Goal: Task Accomplishment & Management: Manage account settings

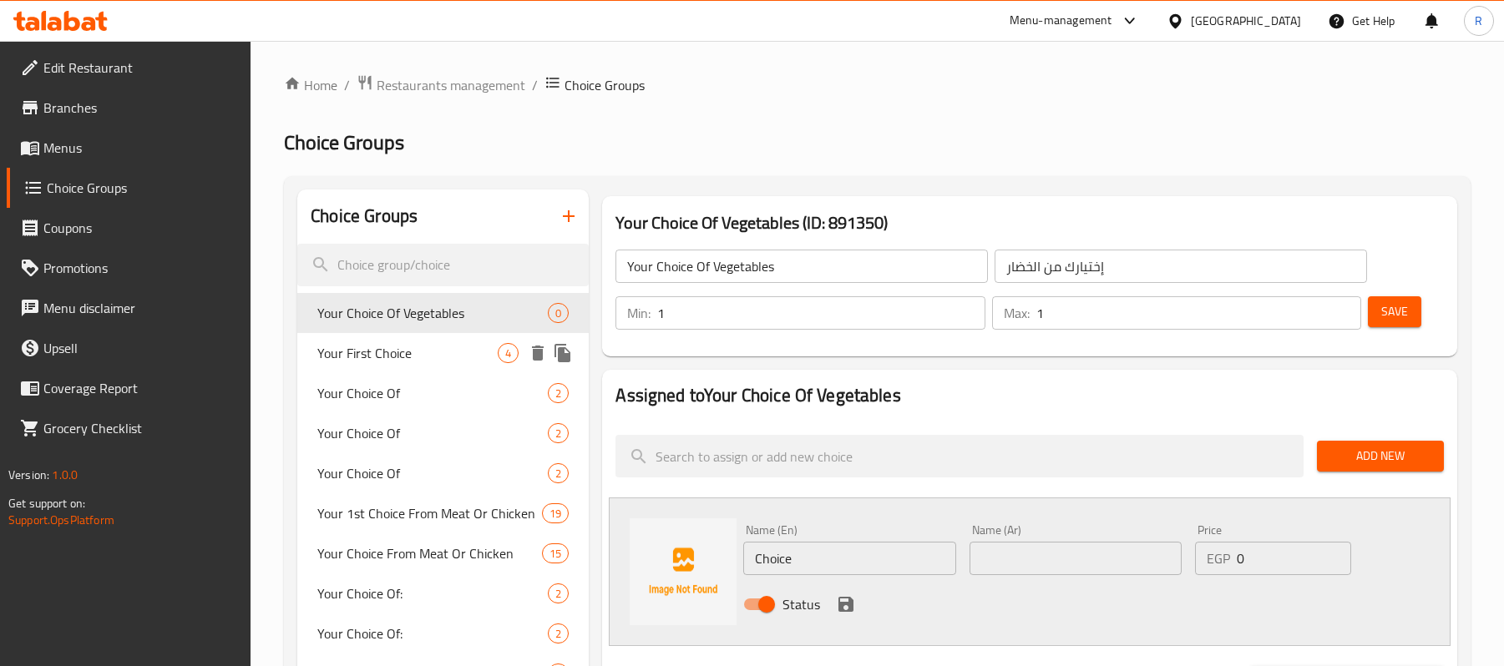
scroll to position [111, 0]
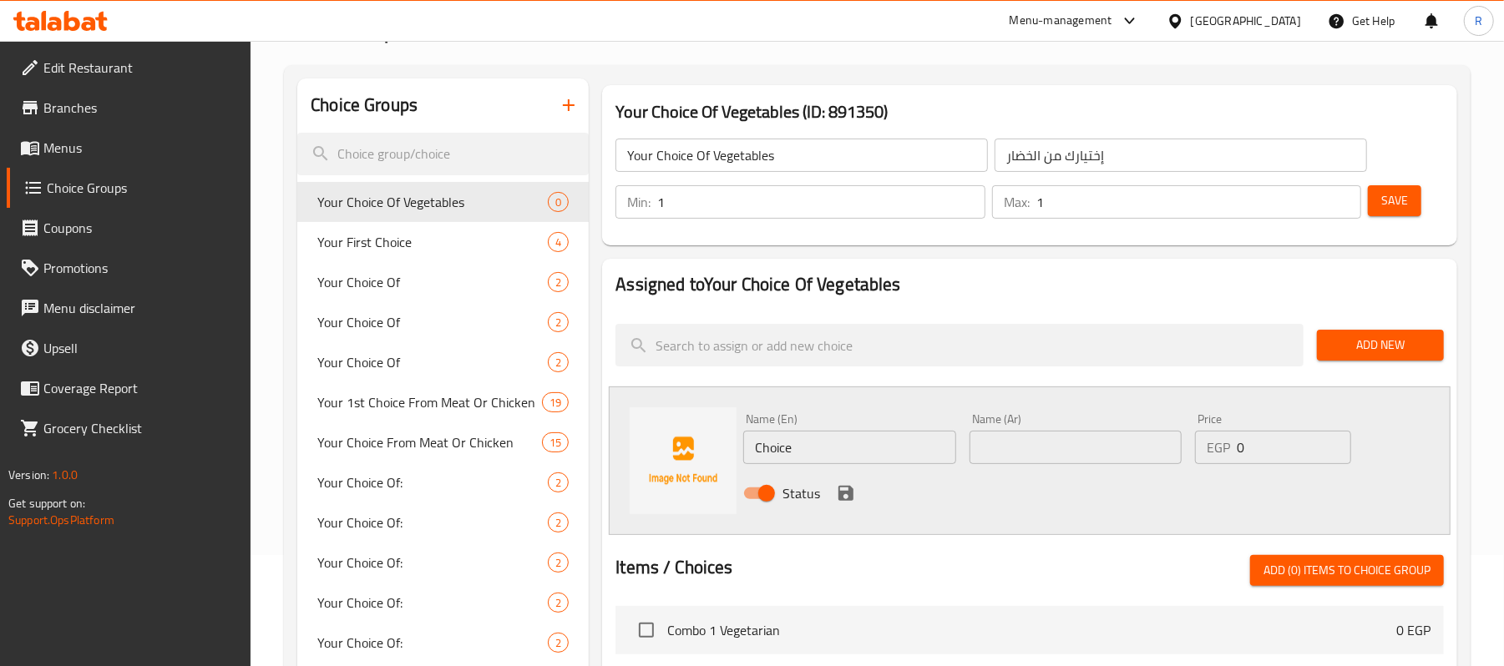
click at [158, 144] on span "Menus" at bounding box center [140, 148] width 195 height 20
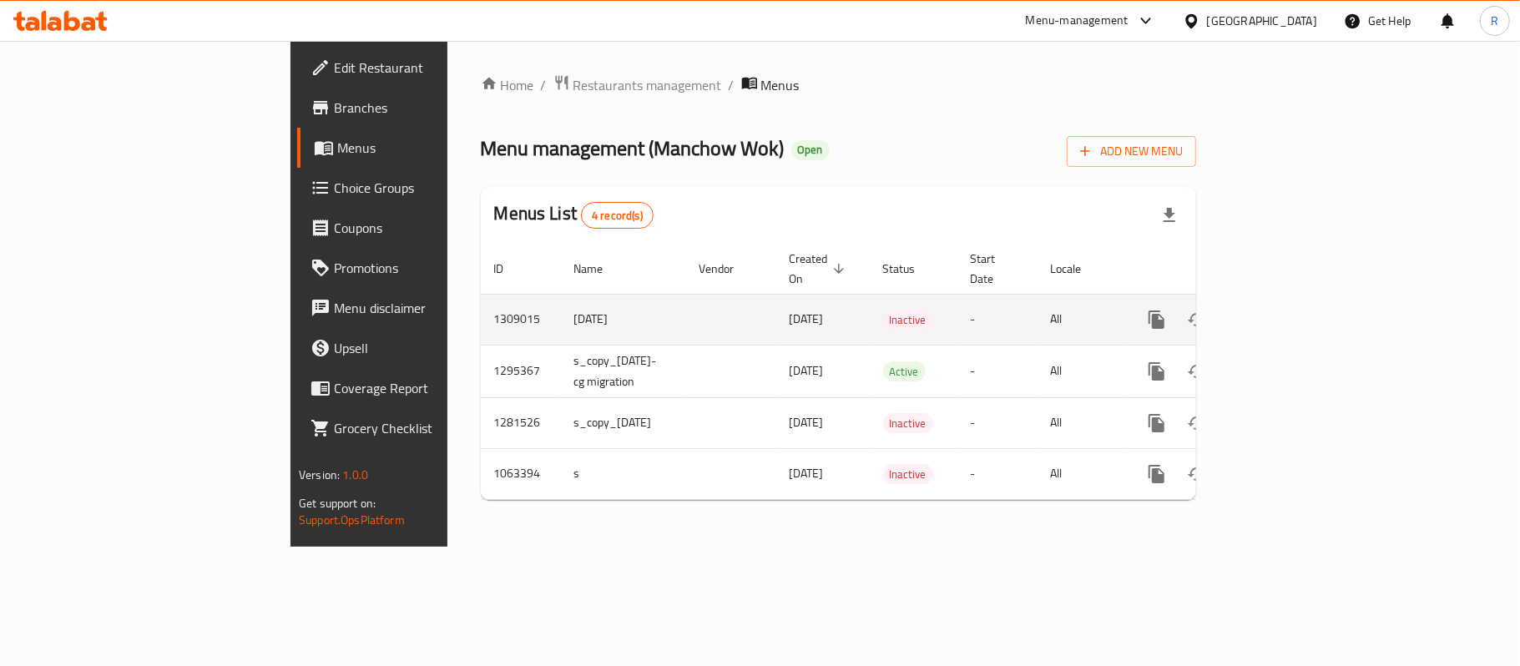
click at [1287, 310] on icon "enhanced table" at bounding box center [1277, 320] width 20 height 20
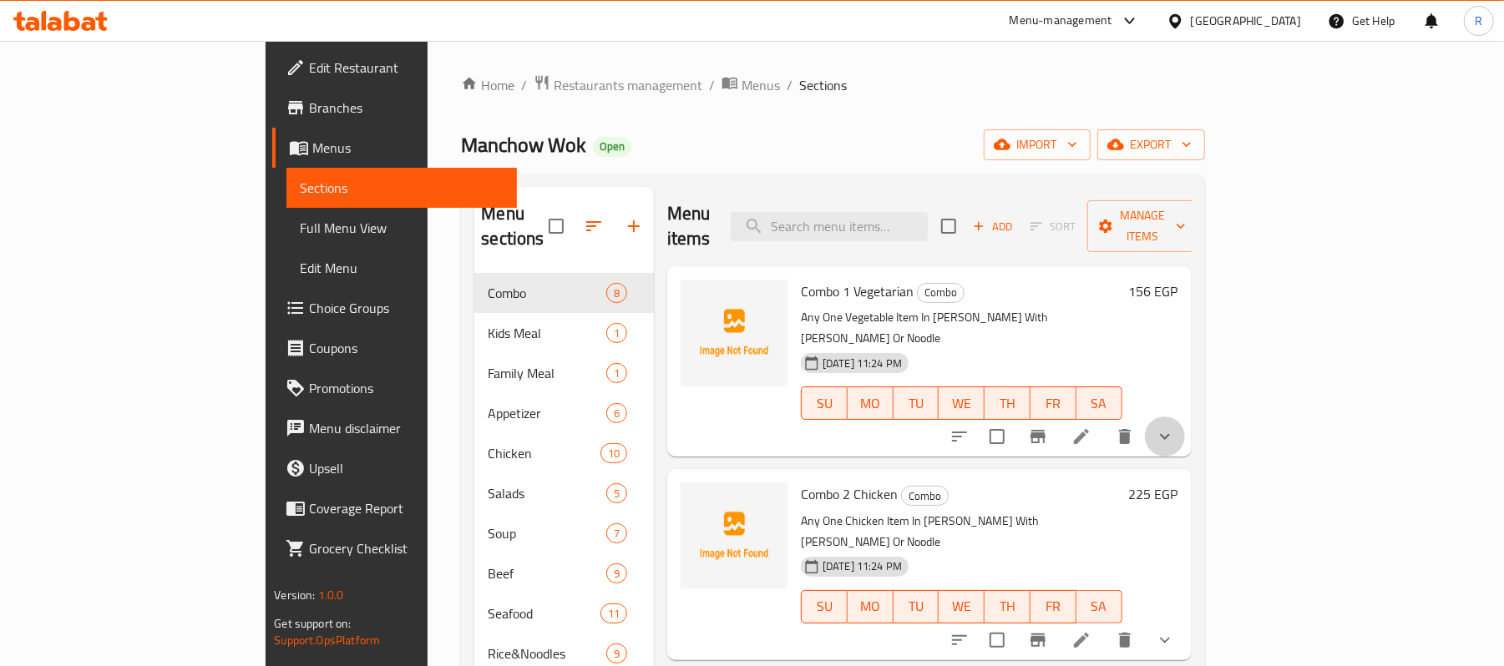
click at [1185, 417] on button "show more" at bounding box center [1165, 437] width 40 height 40
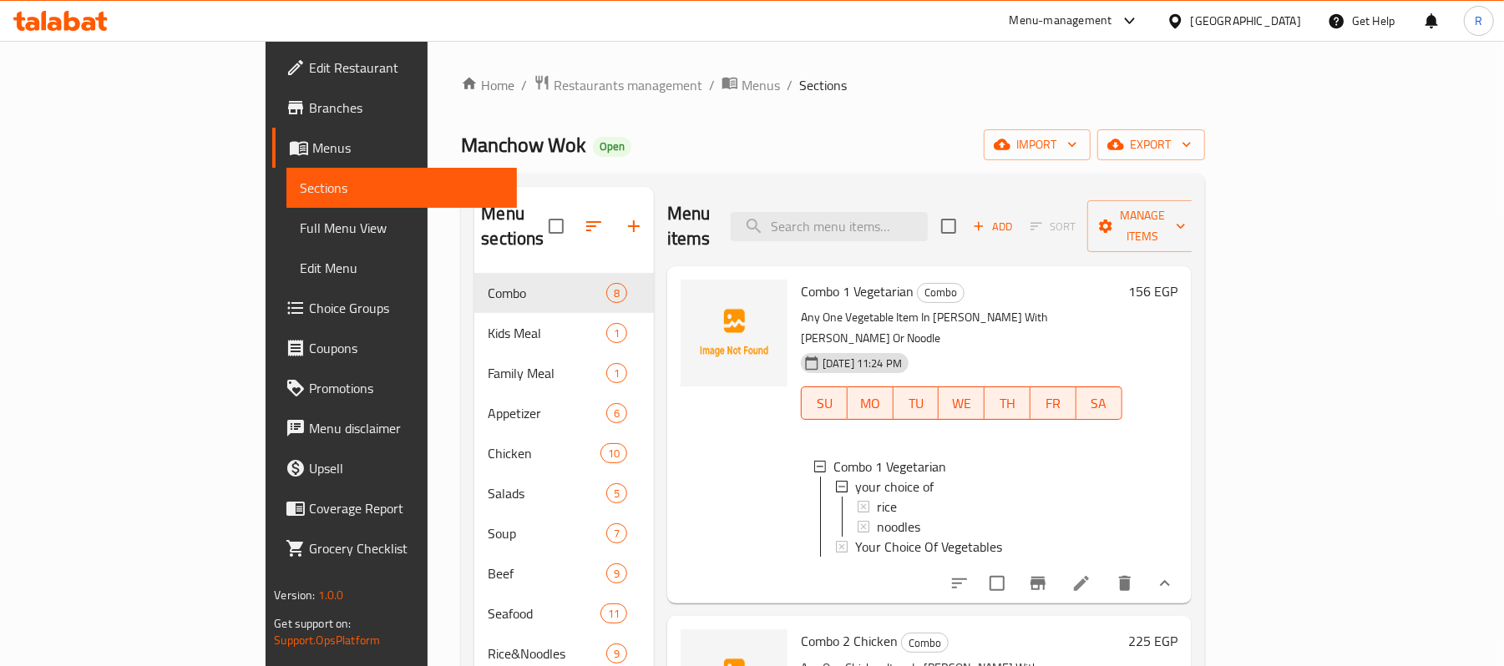
click at [1175, 574] on icon "show more" at bounding box center [1165, 584] width 20 height 20
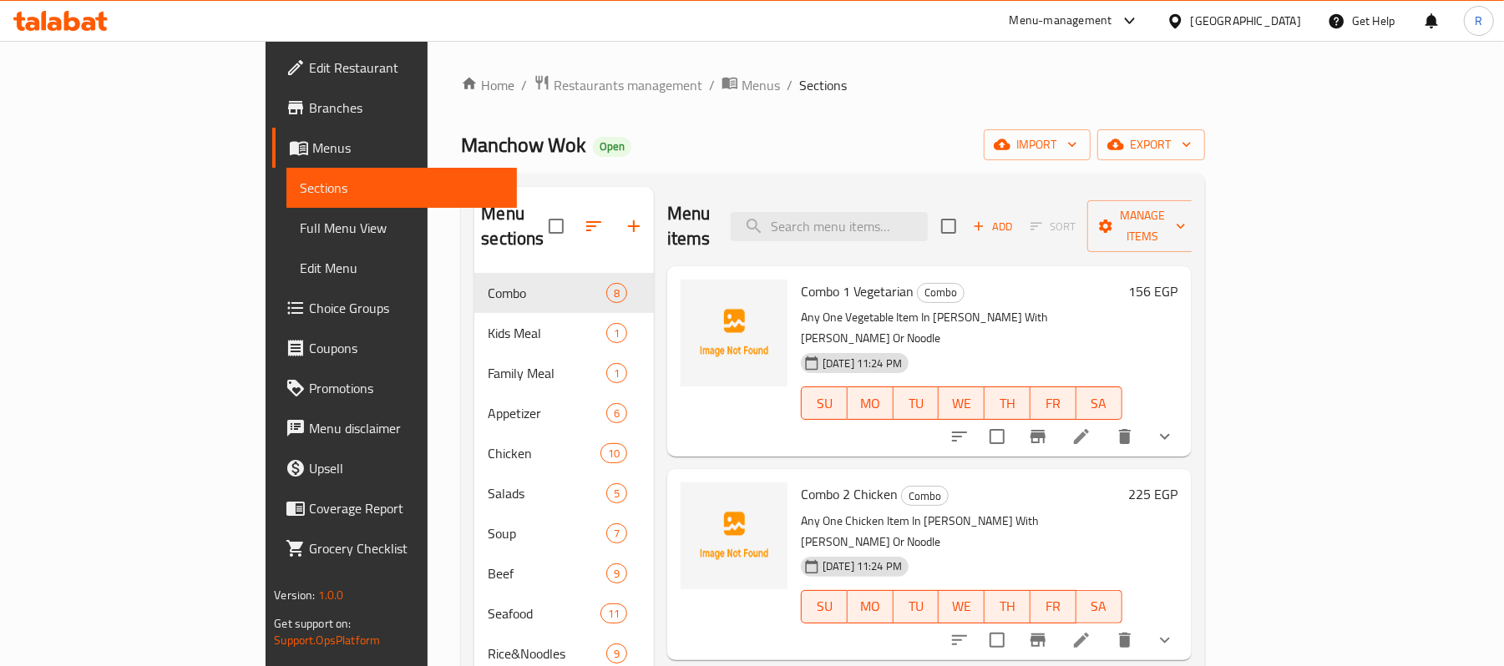
click at [1091, 427] on icon at bounding box center [1081, 437] width 20 height 20
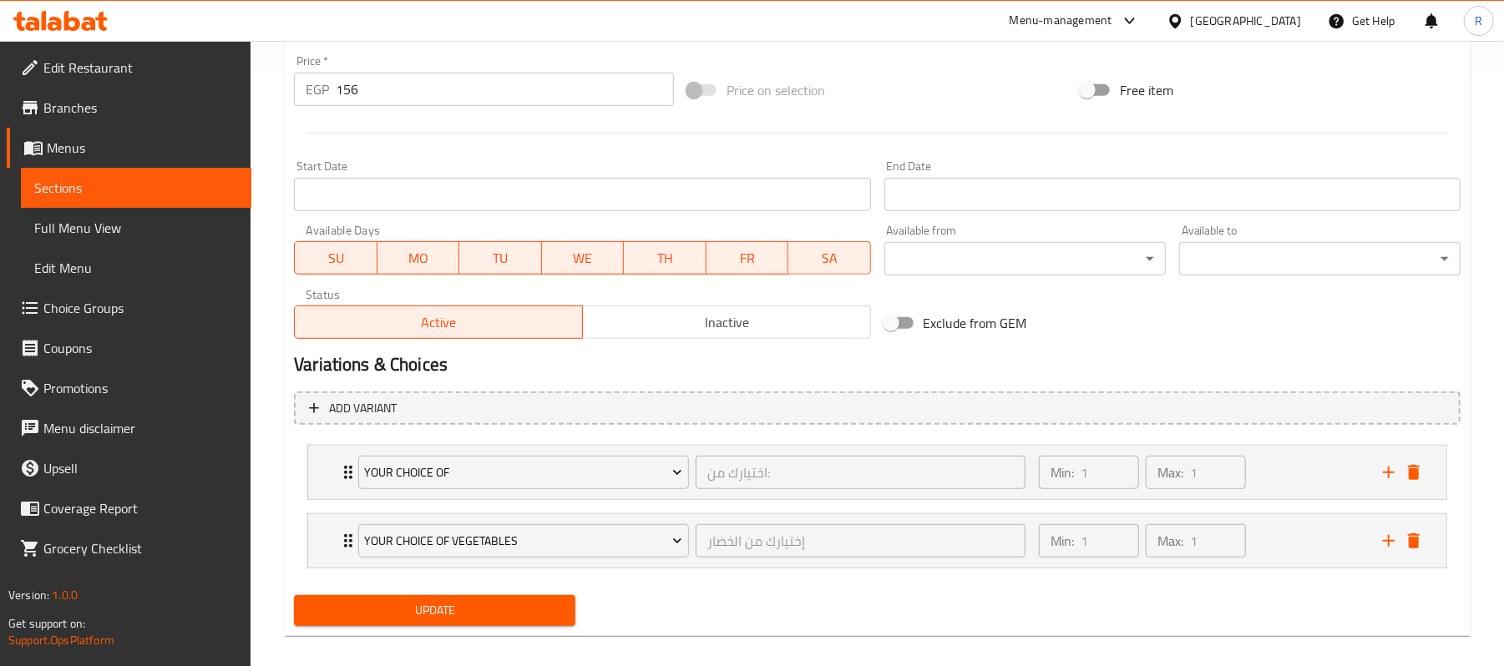
scroll to position [611, 0]
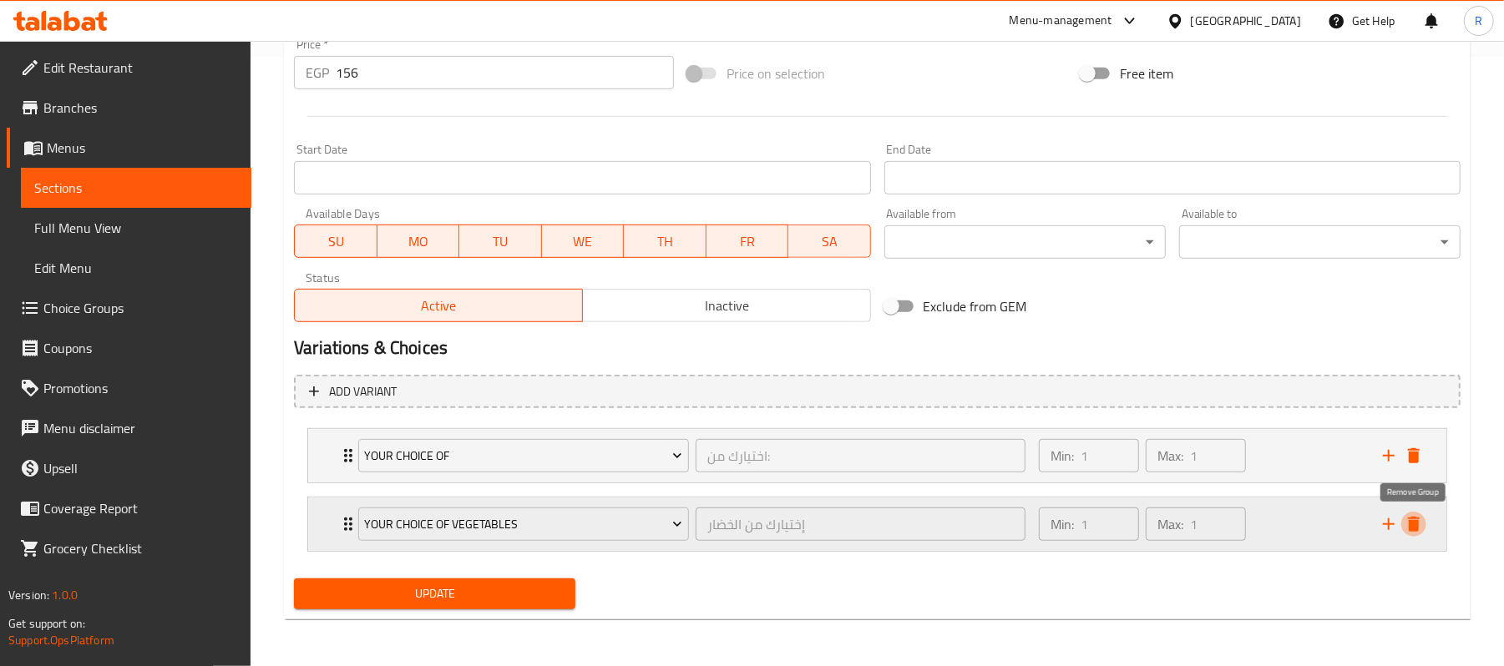
click at [1423, 524] on icon "delete" at bounding box center [1413, 524] width 20 height 20
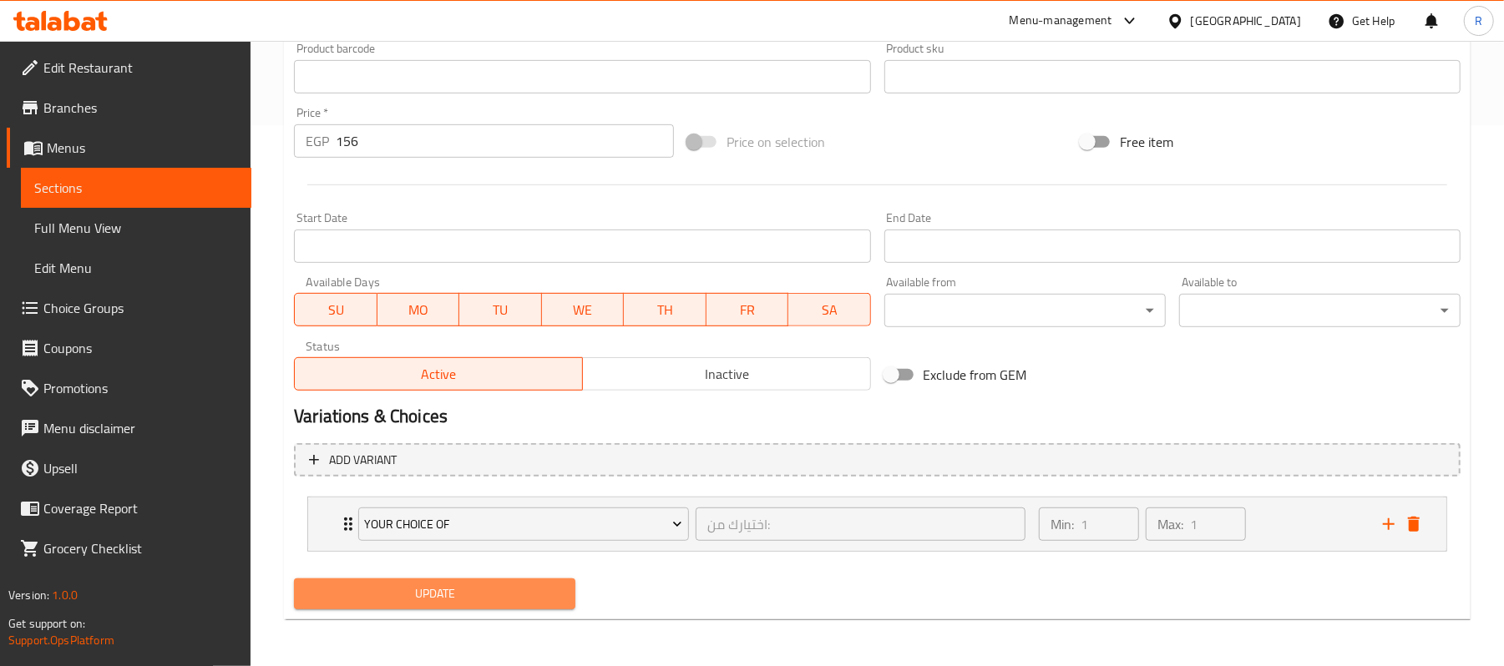
click at [496, 596] on span "Update" at bounding box center [434, 594] width 255 height 21
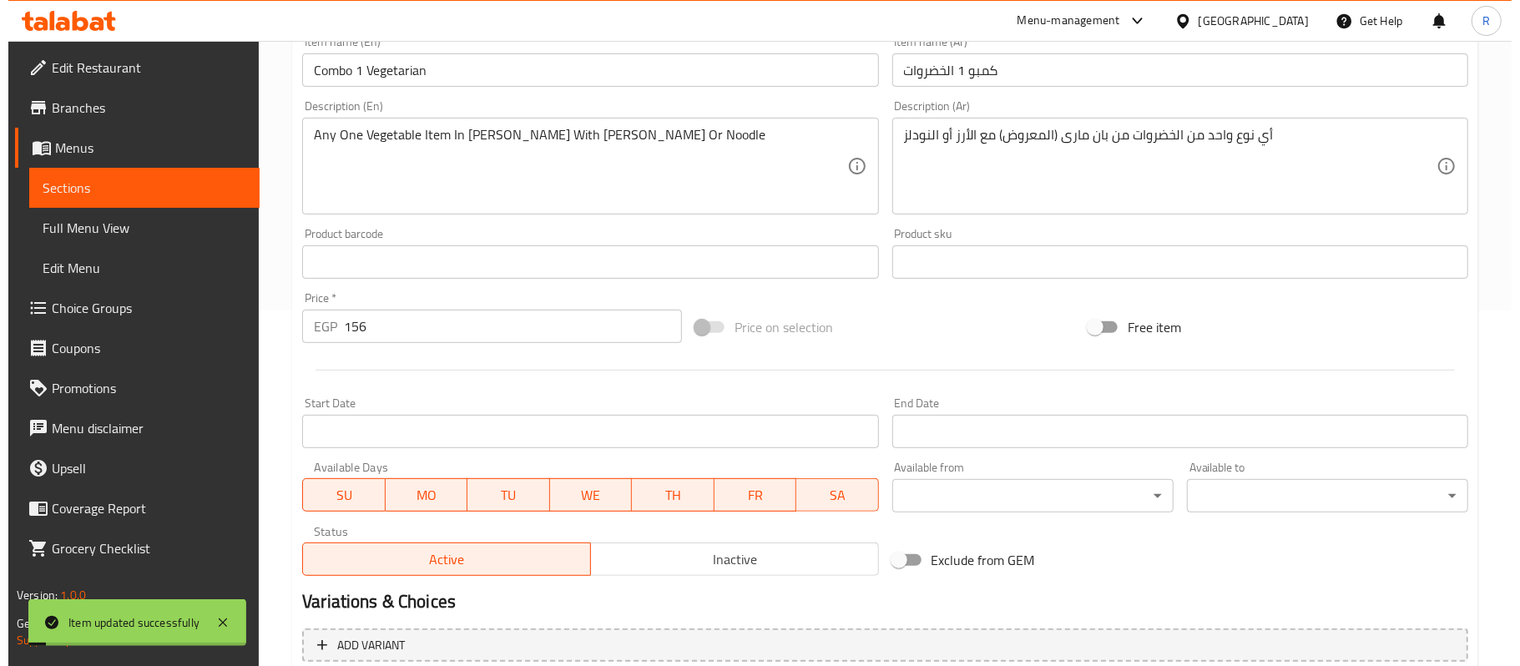
scroll to position [0, 0]
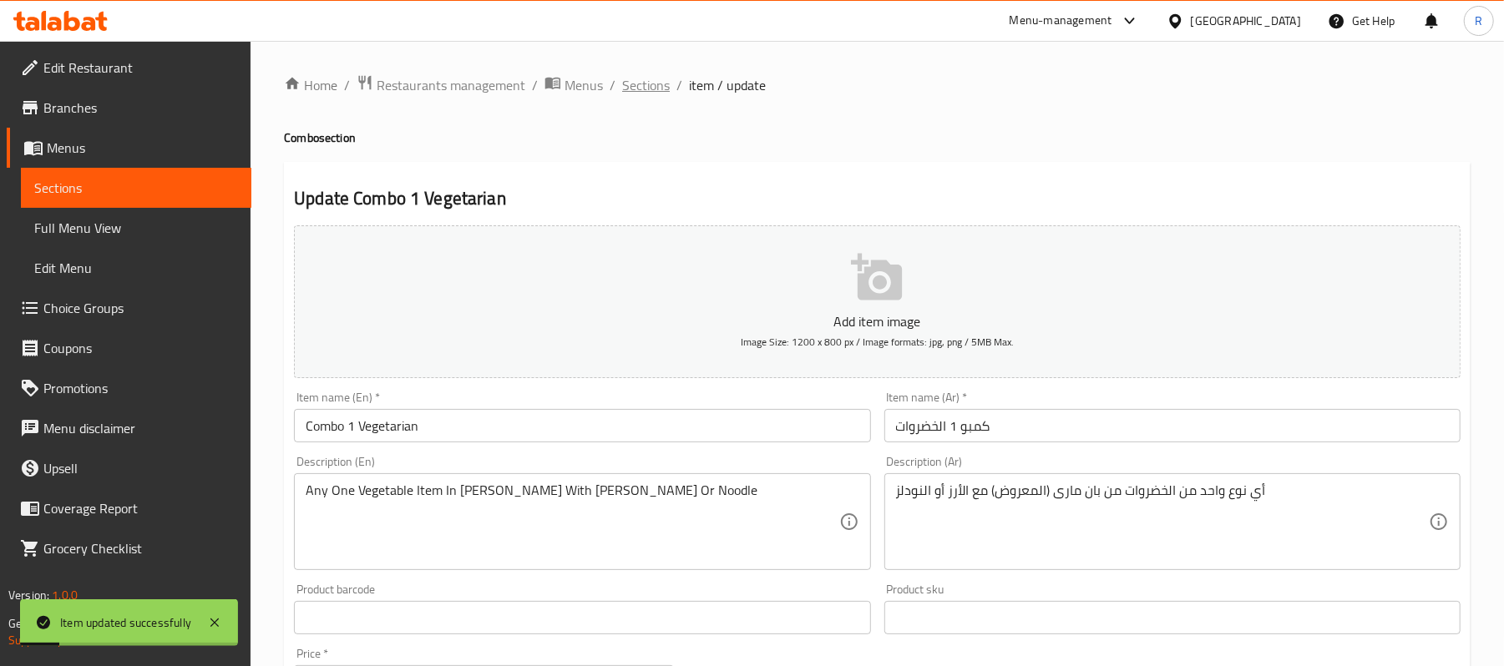
click at [642, 94] on span "Sections" at bounding box center [646, 85] width 48 height 20
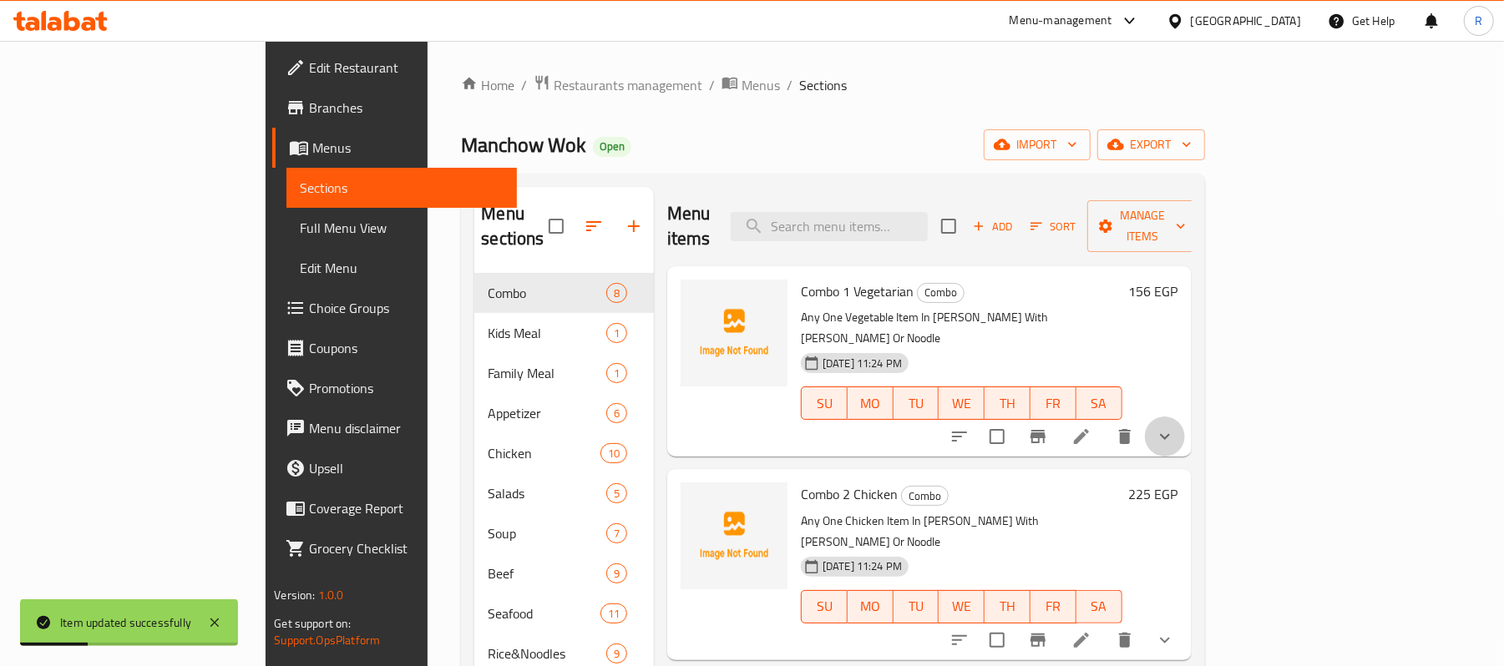
click at [1175, 427] on icon "show more" at bounding box center [1165, 437] width 20 height 20
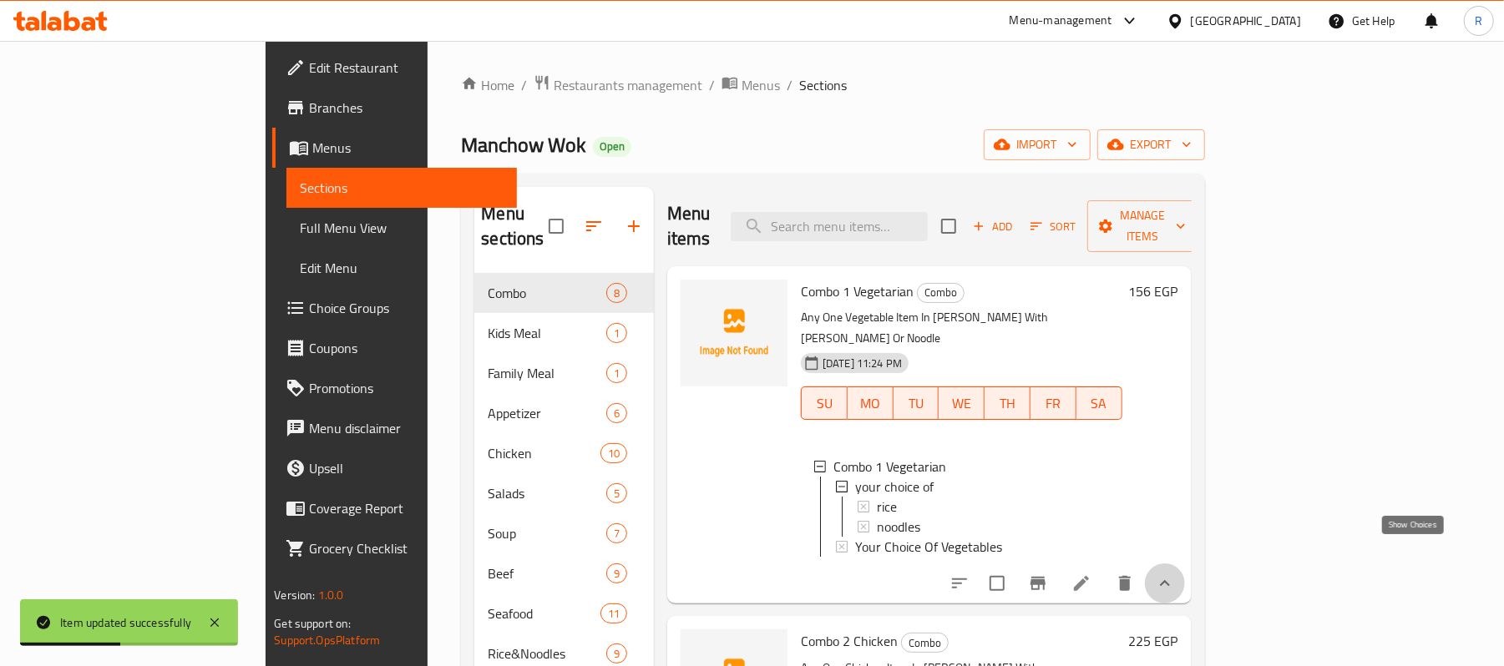
click at [1170, 580] on icon "show more" at bounding box center [1165, 583] width 10 height 6
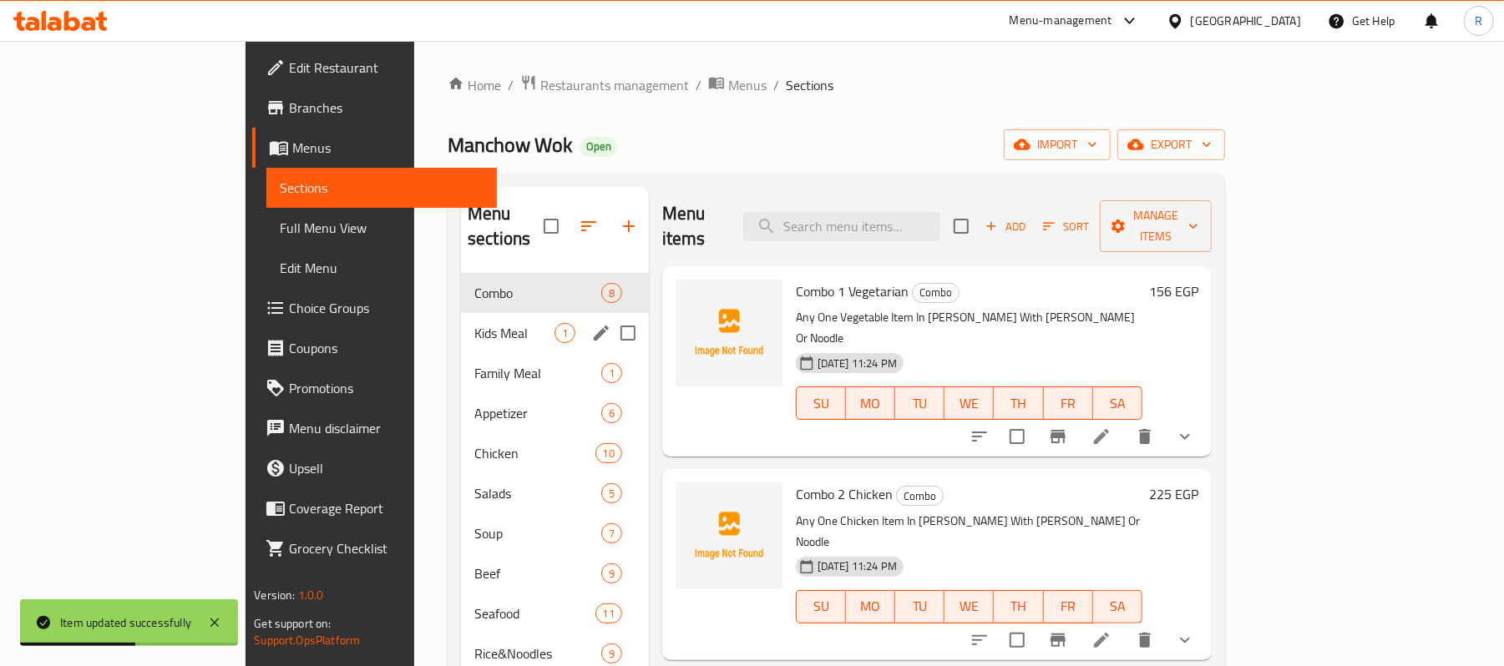
click at [474, 323] on span "Kids Meal" at bounding box center [514, 333] width 80 height 20
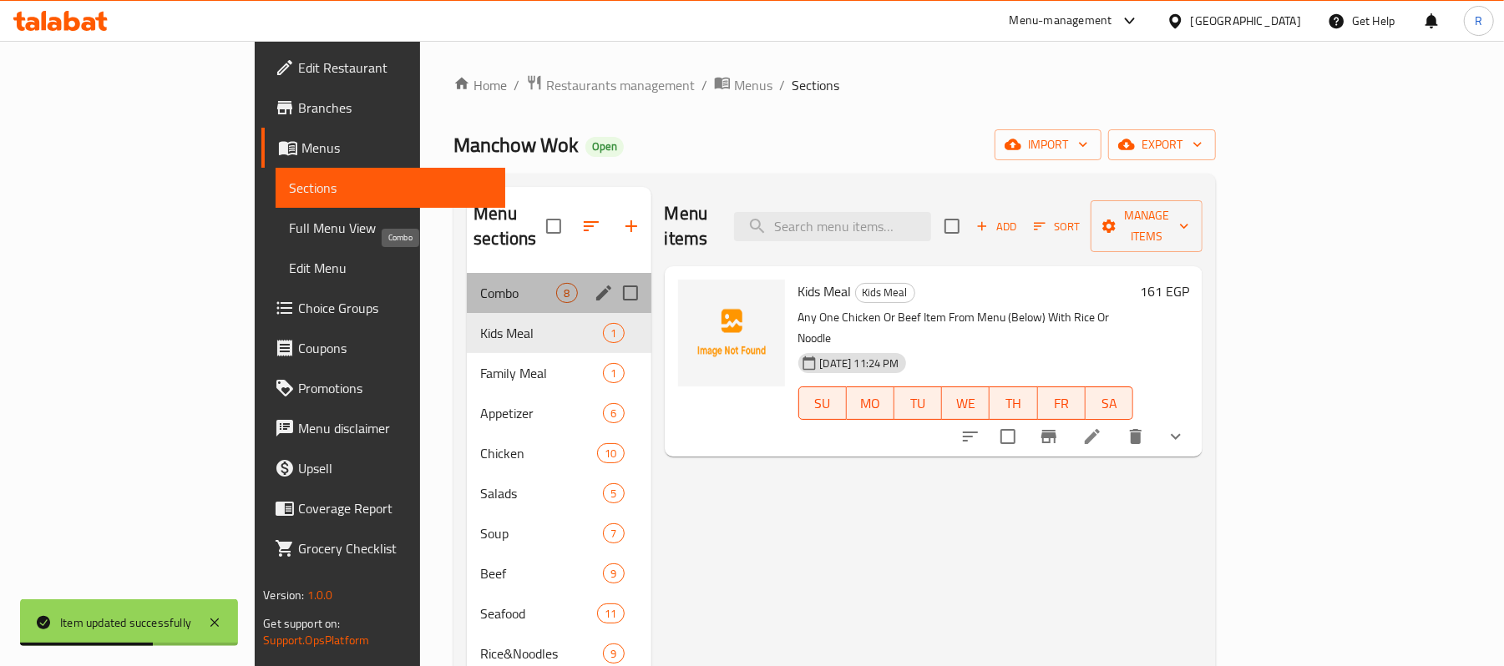
click at [480, 283] on span "Combo" at bounding box center [518, 293] width 76 height 20
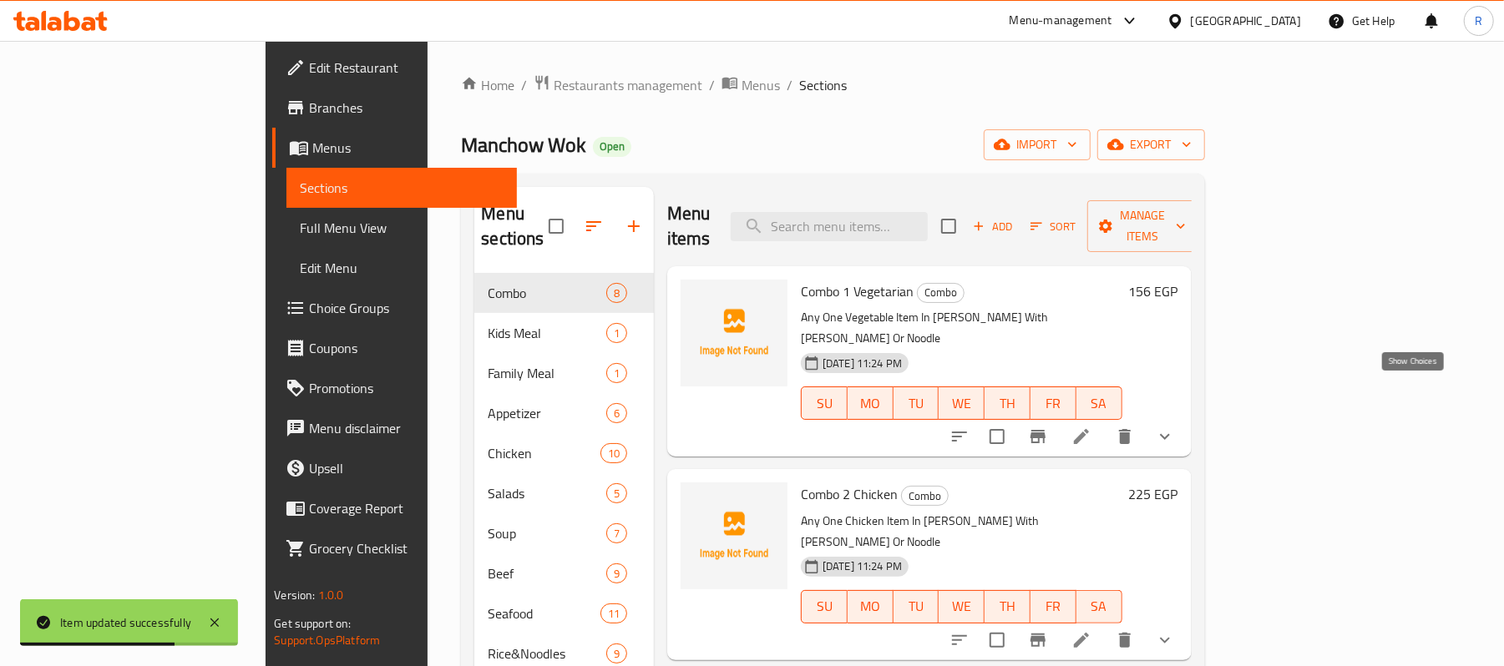
click at [1175, 427] on icon "show more" at bounding box center [1165, 437] width 20 height 20
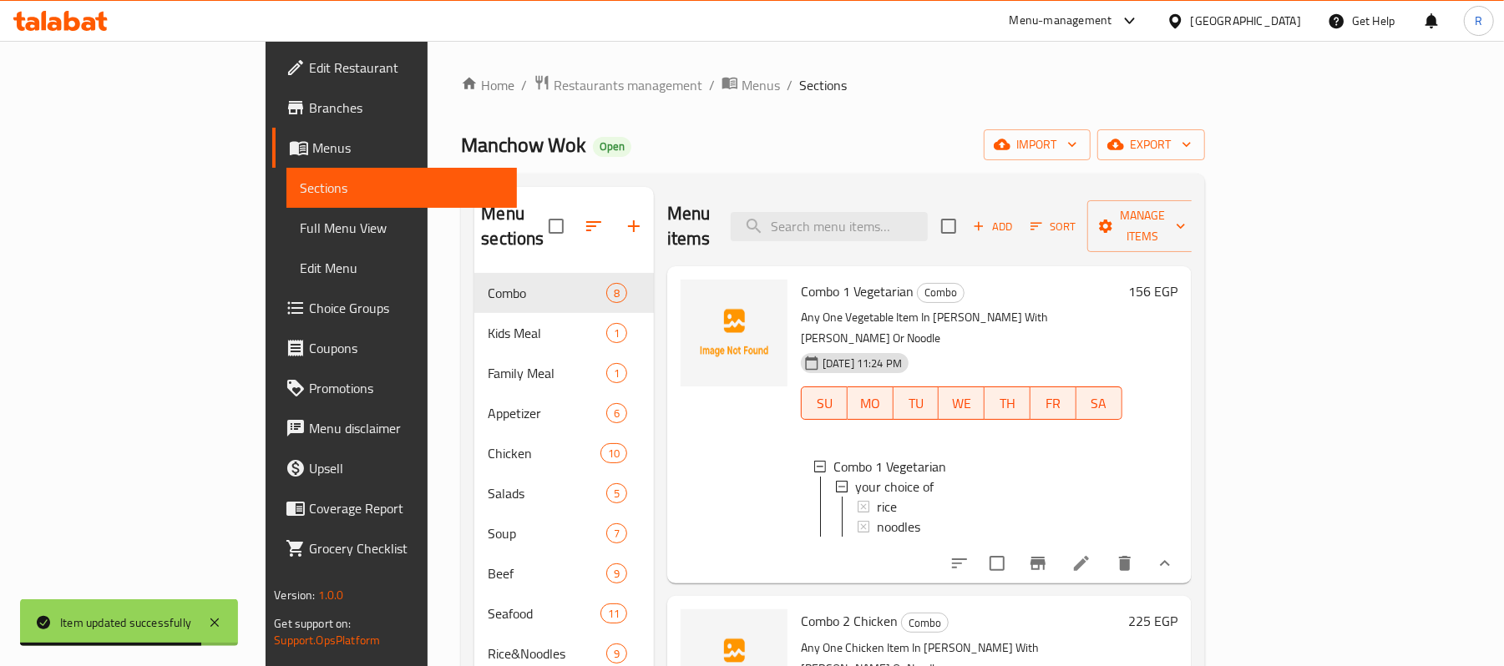
click at [1175, 554] on icon "show more" at bounding box center [1165, 564] width 20 height 20
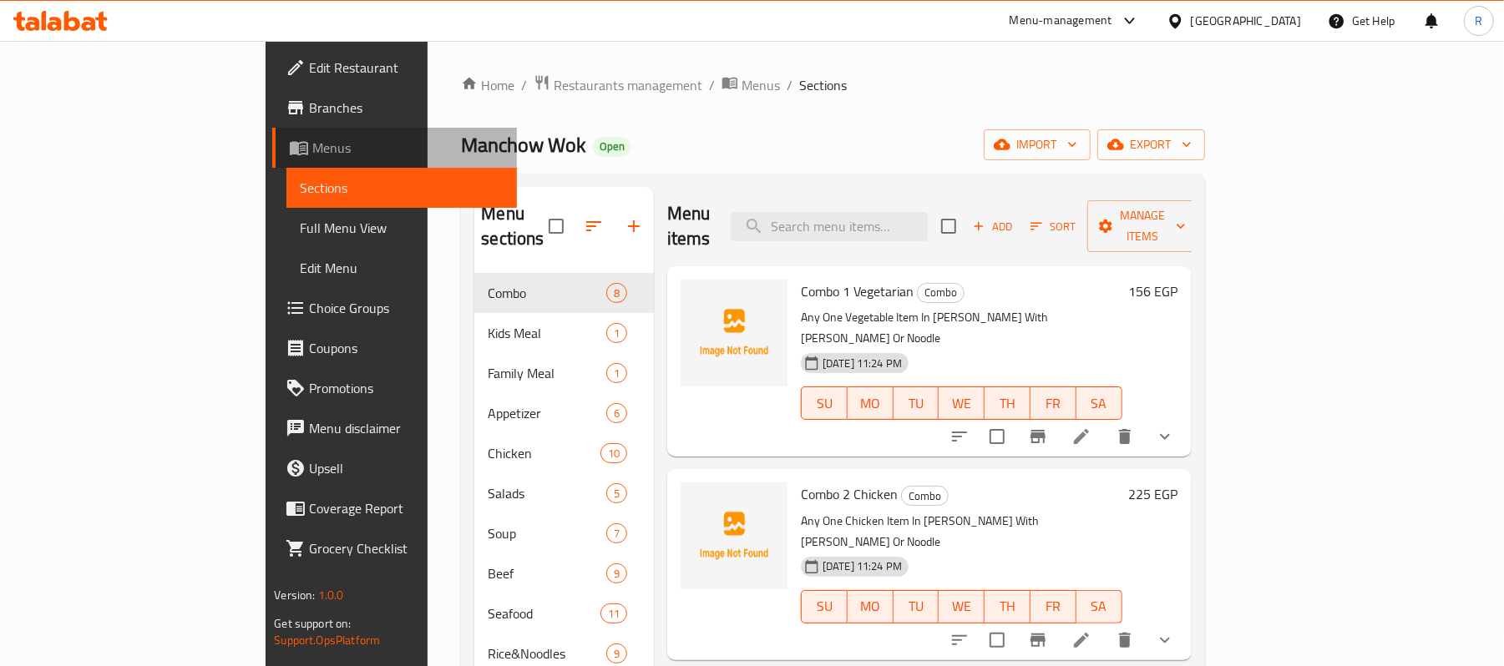
click at [312, 142] on span "Menus" at bounding box center [407, 148] width 191 height 20
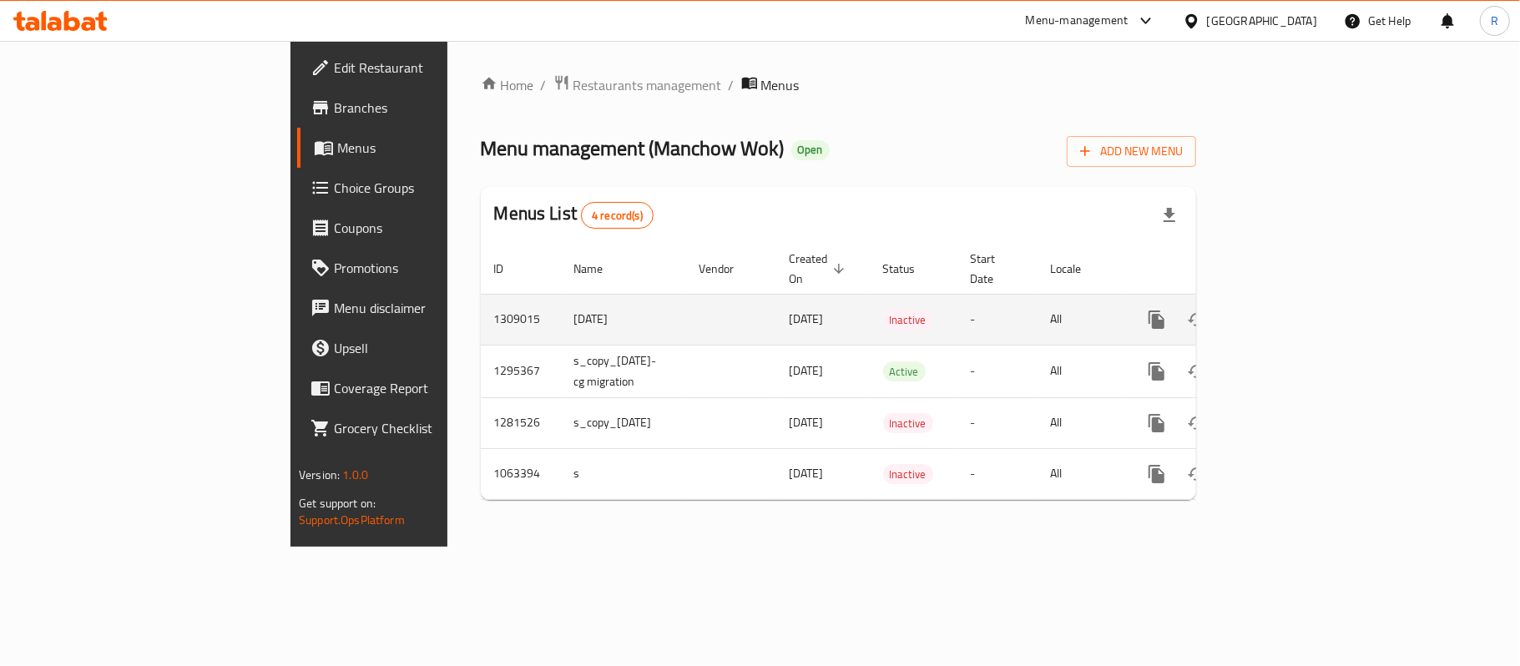
click at [1297, 300] on link "enhanced table" at bounding box center [1277, 320] width 40 height 40
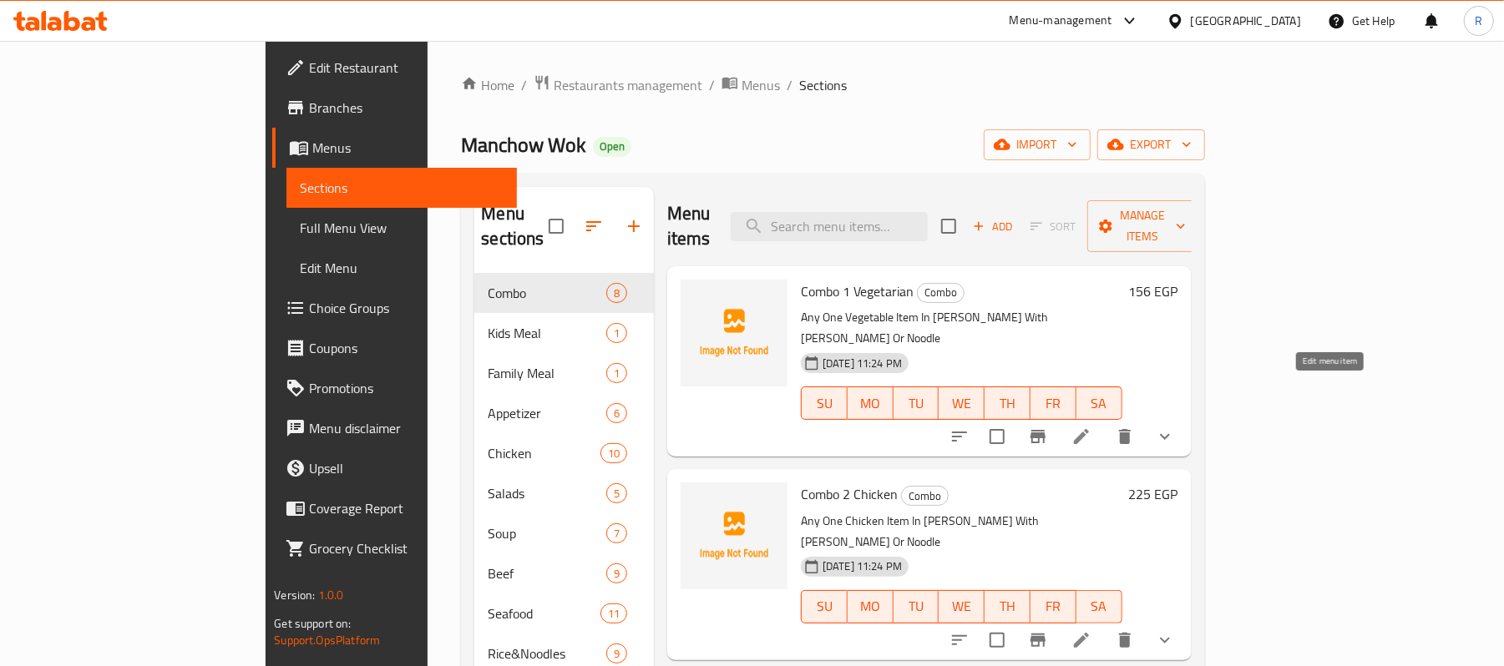
click at [1091, 427] on icon at bounding box center [1081, 437] width 20 height 20
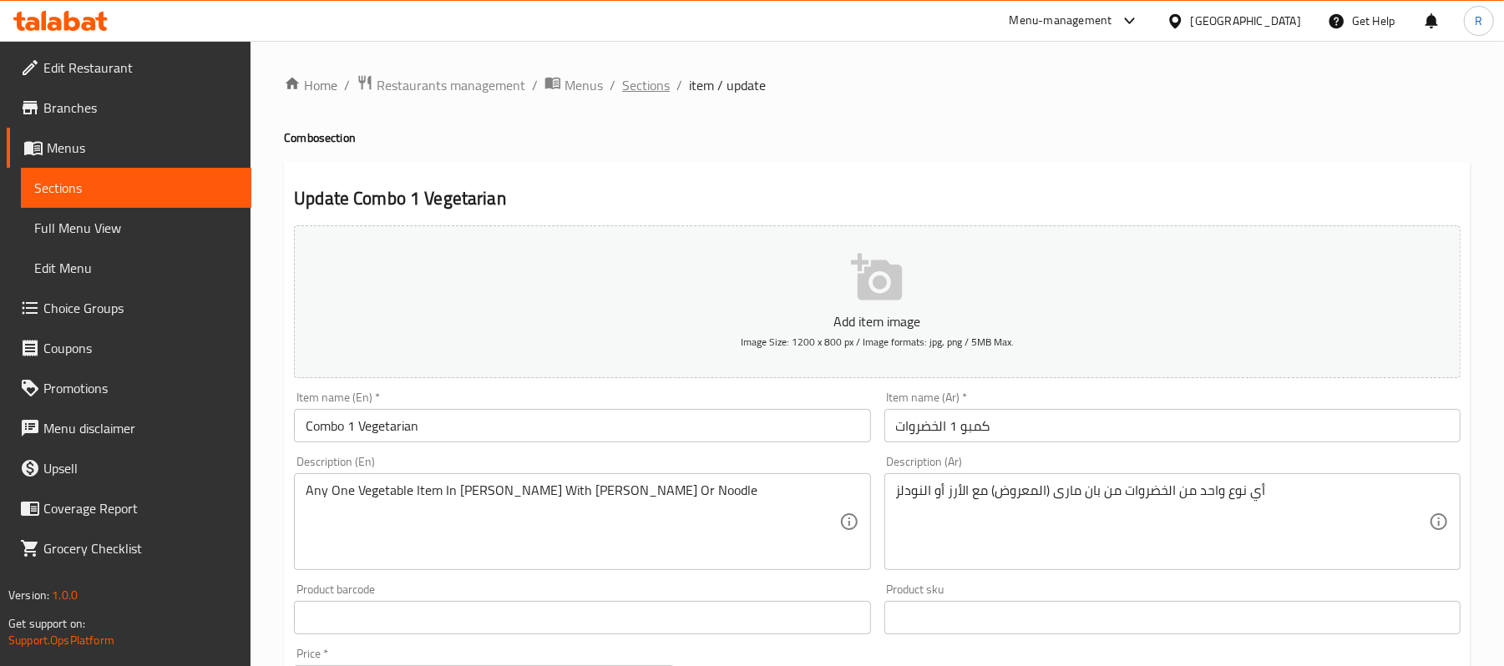
click at [661, 80] on span "Sections" at bounding box center [646, 85] width 48 height 20
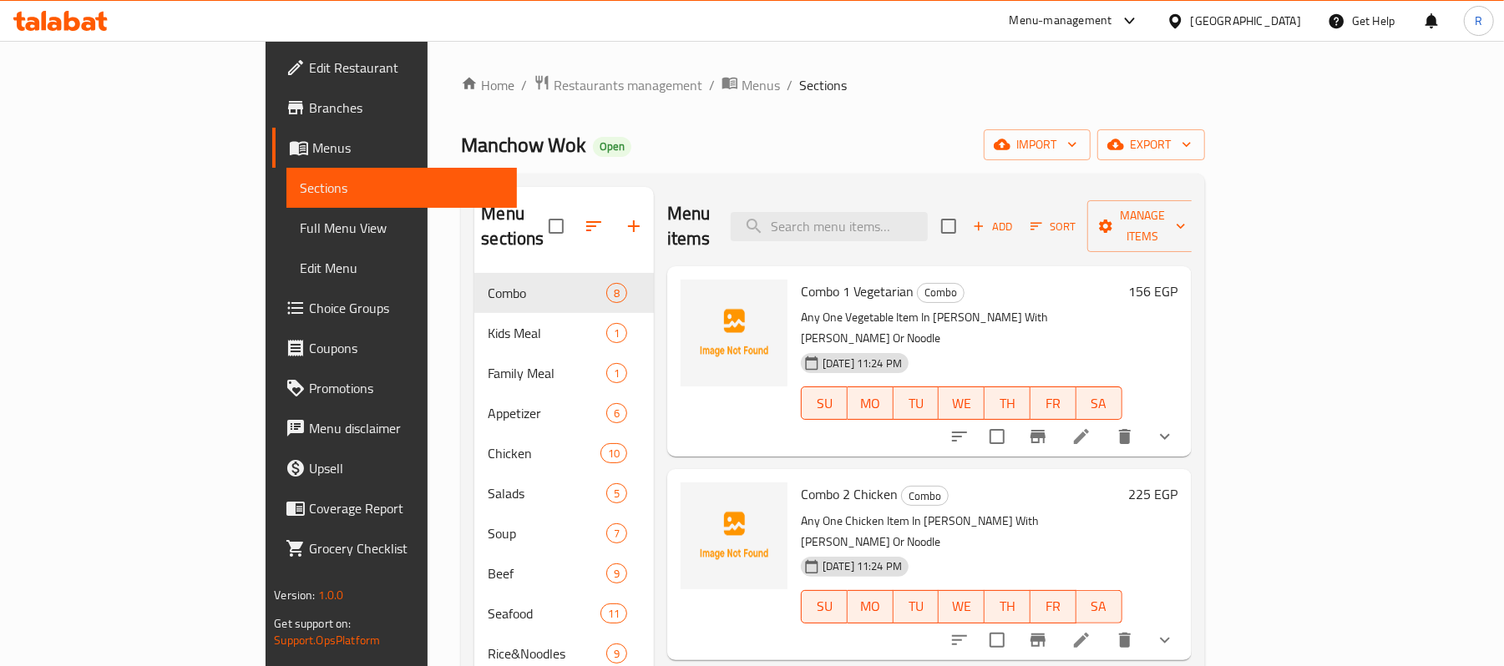
click at [752, 94] on ol "Home / Restaurants management / Menus / Sections" at bounding box center [832, 85] width 743 height 22
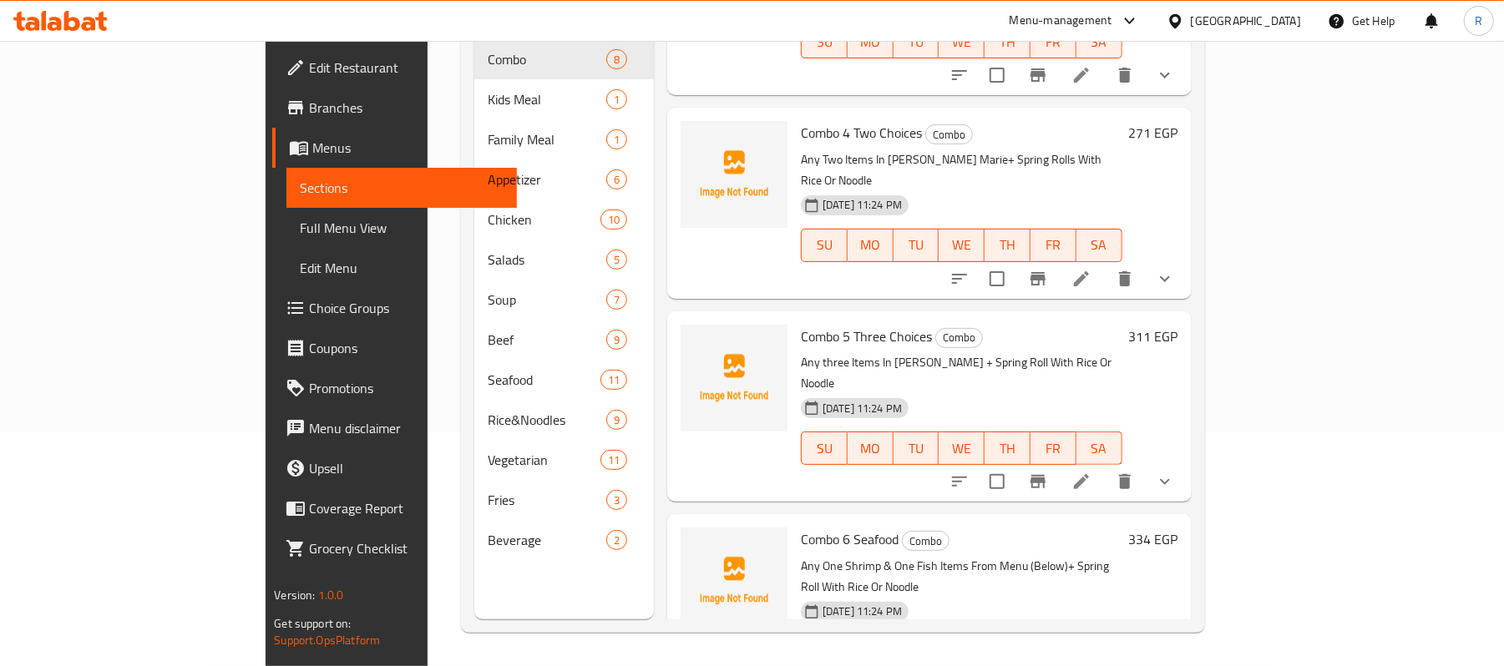
scroll to position [499, 0]
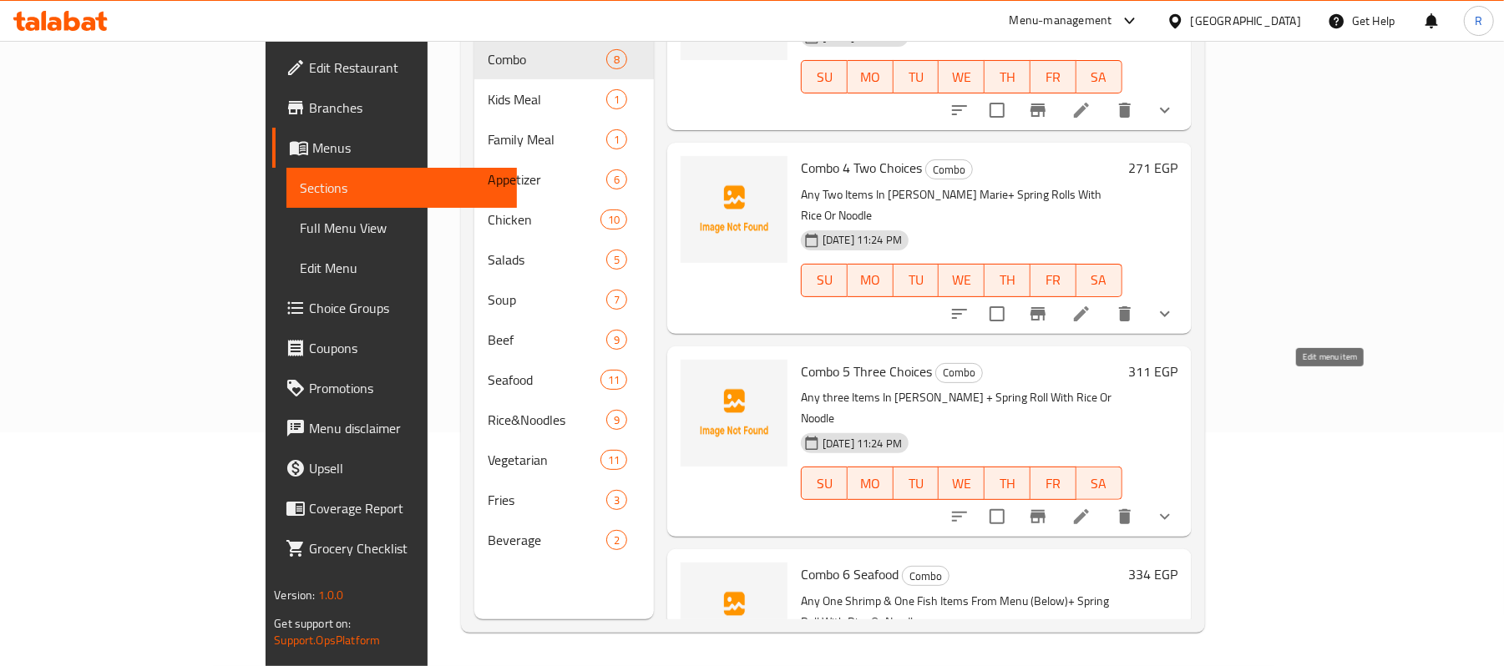
click at [1089, 509] on icon at bounding box center [1081, 516] width 15 height 15
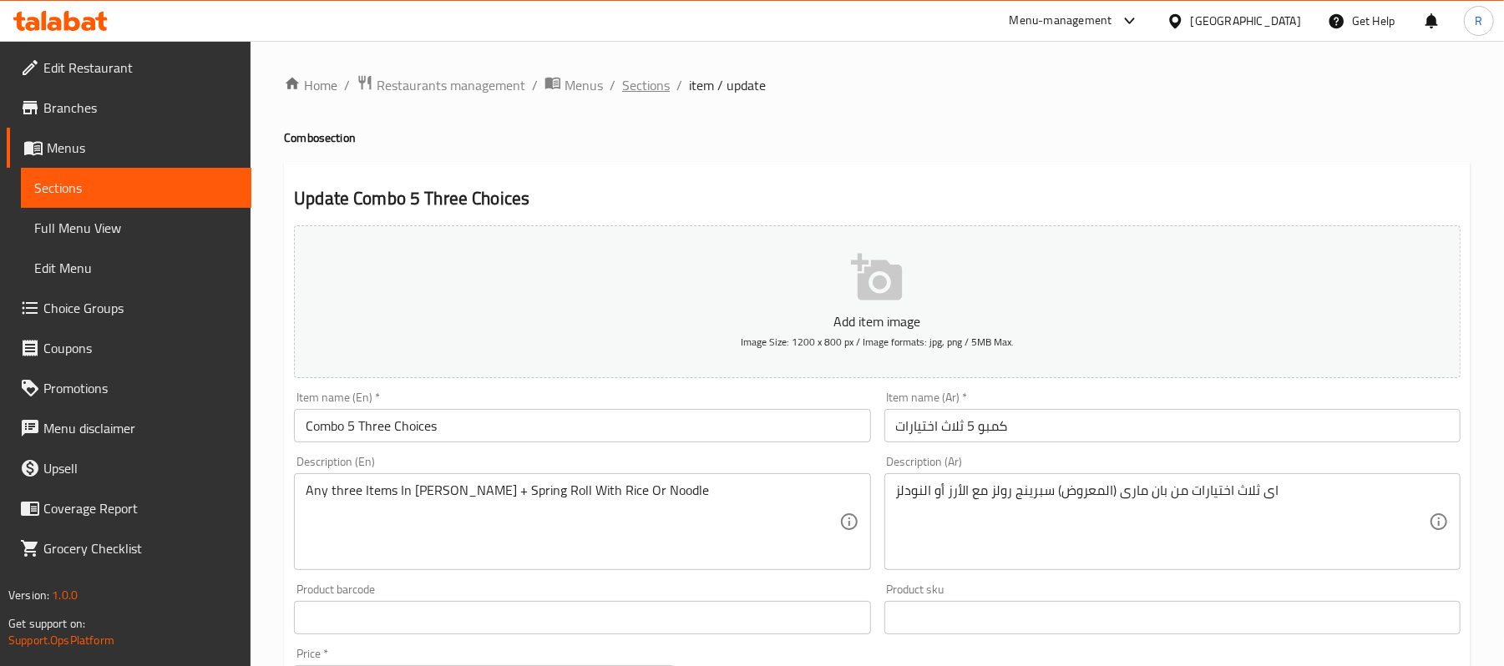
click at [655, 80] on span "Sections" at bounding box center [646, 85] width 48 height 20
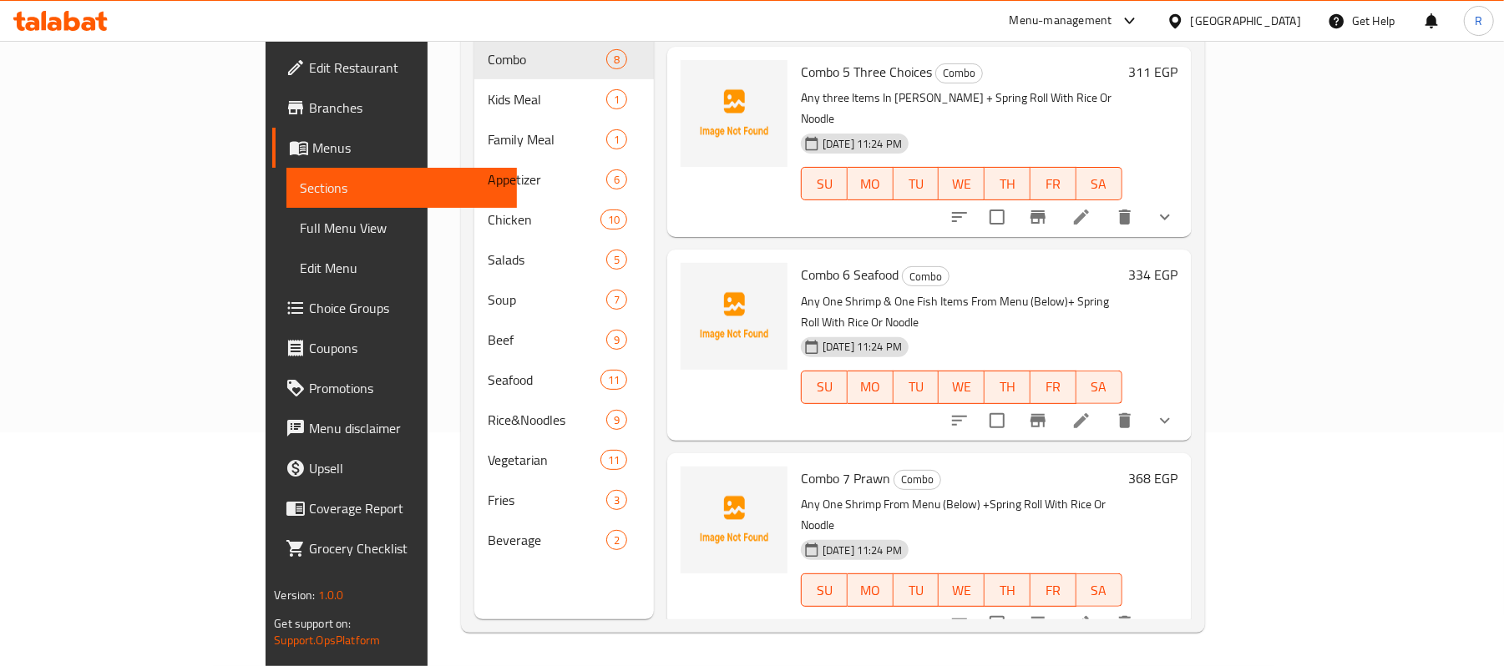
scroll to position [833, 0]
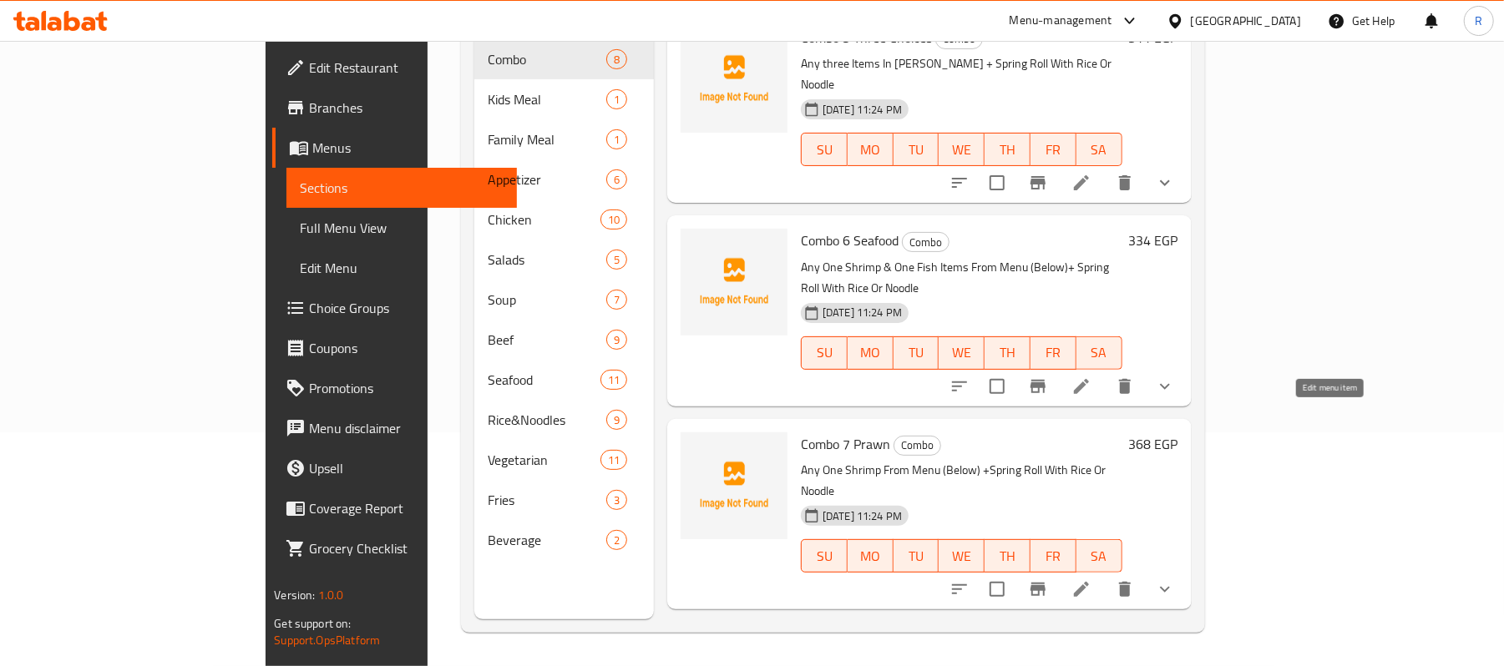
click at [1091, 579] on icon at bounding box center [1081, 589] width 20 height 20
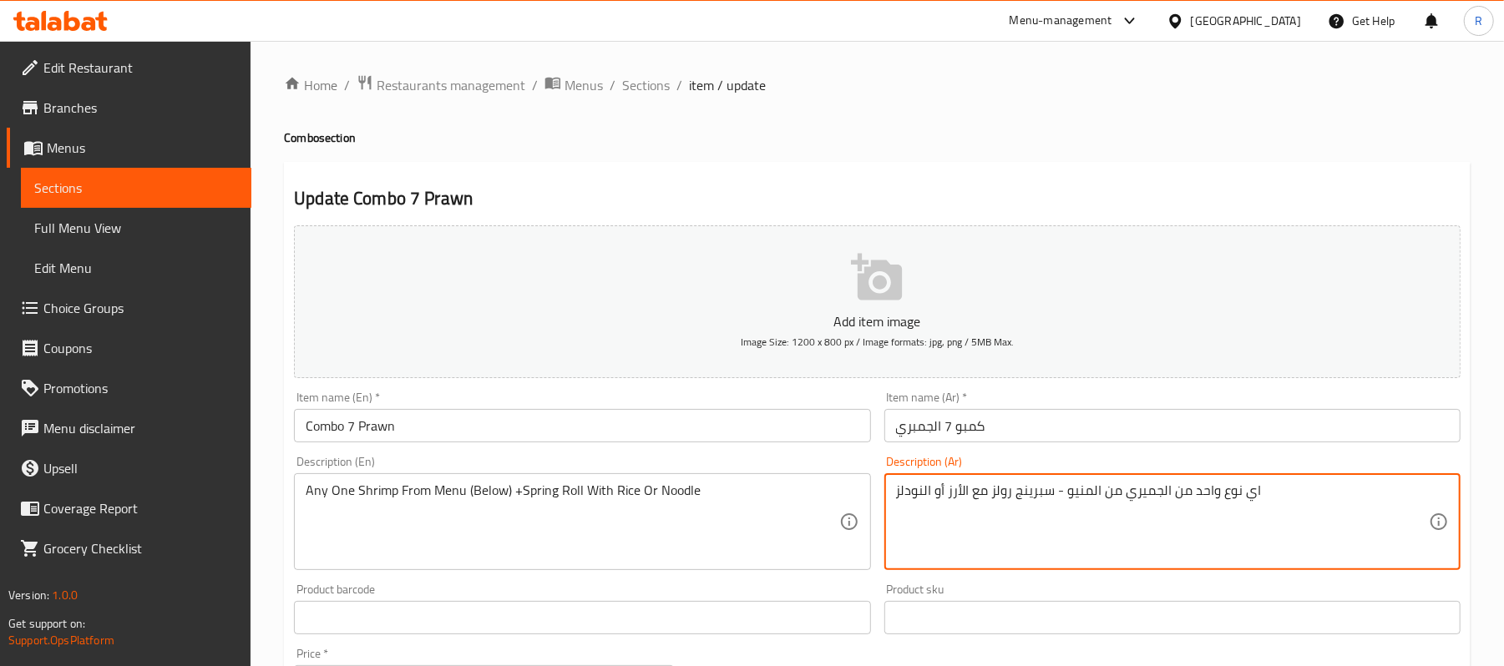
click at [1144, 493] on textarea "اي نوع واحد من الجميري من المنيو - سبرينج رولز مع الأرز أو النودلز" at bounding box center [1162, 522] width 533 height 79
type textarea "اي نوع واحد من الجمبري من المنيو - سبرينج رولز مع الأرز أو النودلز"
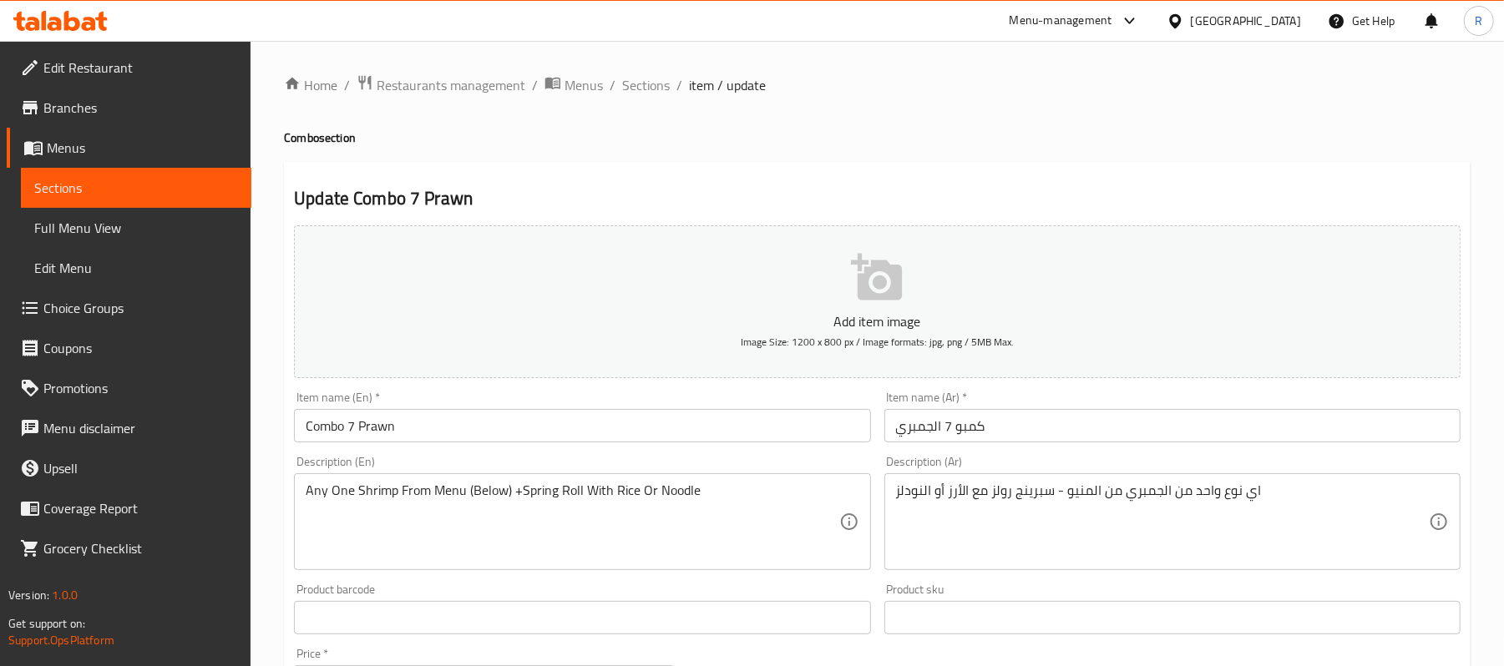
click at [873, 576] on div "Description (En) Any One Shrimp From Menu (Below) +Spring Roll With Rice Or Noo…" at bounding box center [581, 513] width 589 height 128
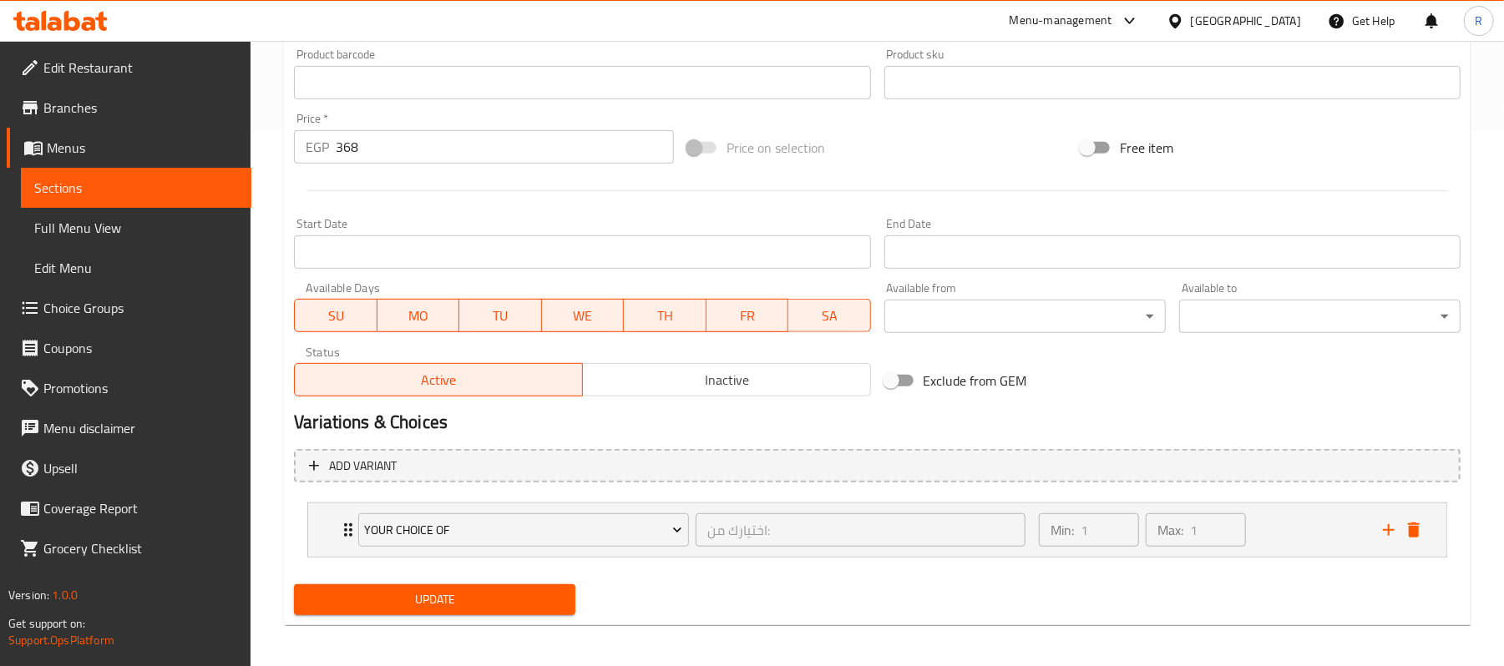
scroll to position [542, 0]
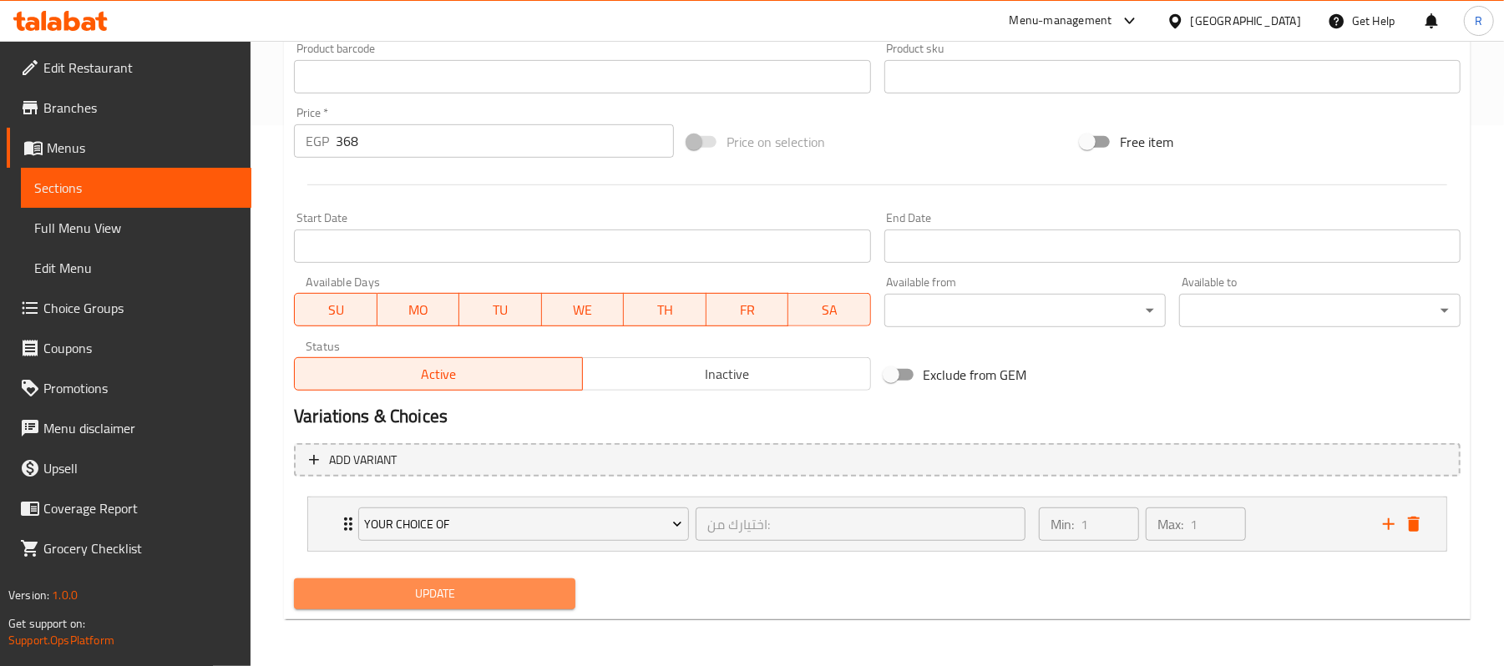
click at [512, 594] on span "Update" at bounding box center [434, 594] width 255 height 21
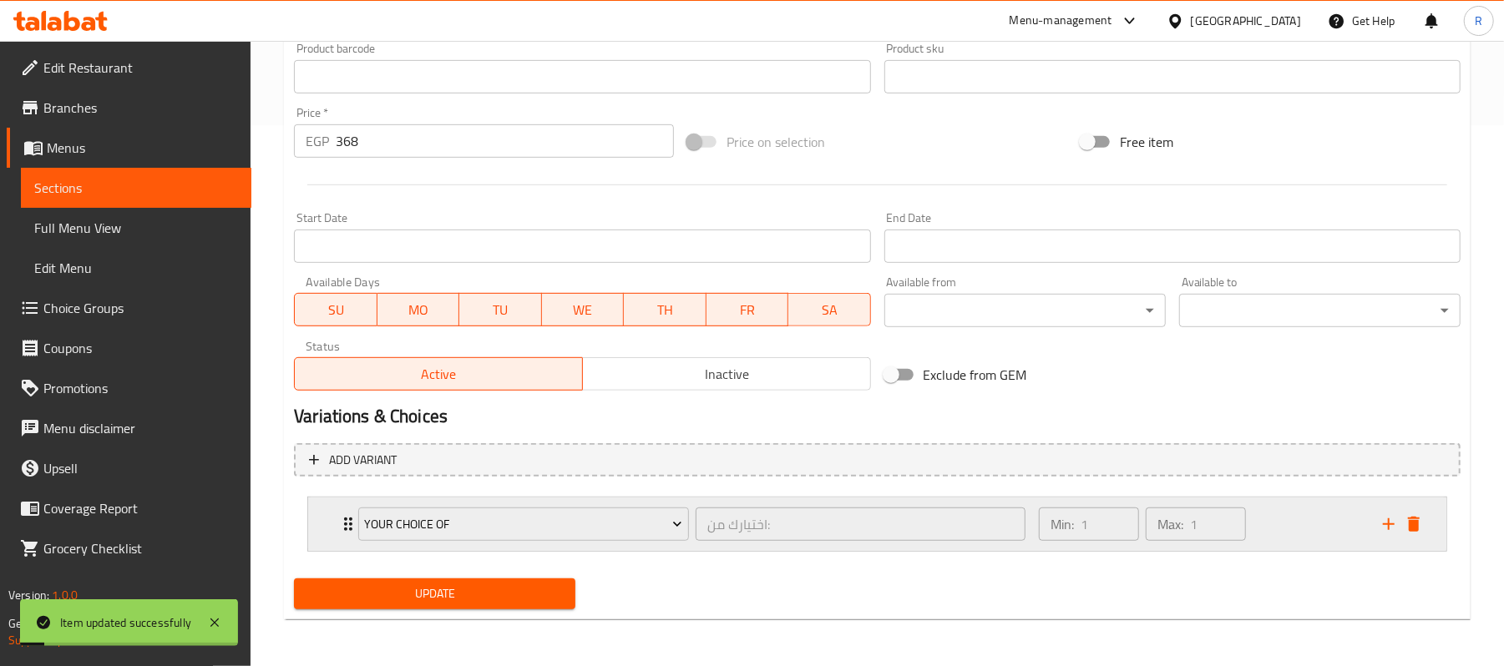
click at [344, 526] on icon "Expand" at bounding box center [348, 524] width 20 height 20
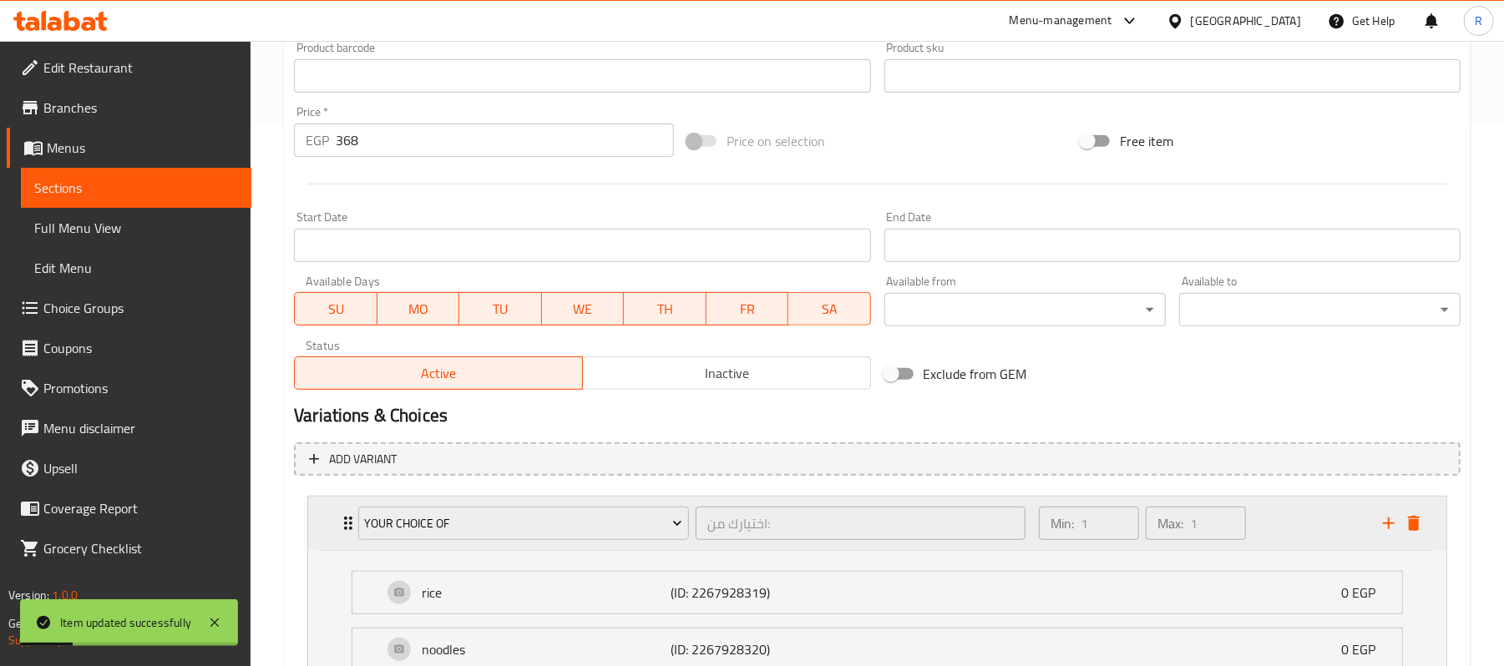
click at [344, 526] on icon "Expand" at bounding box center [348, 523] width 20 height 20
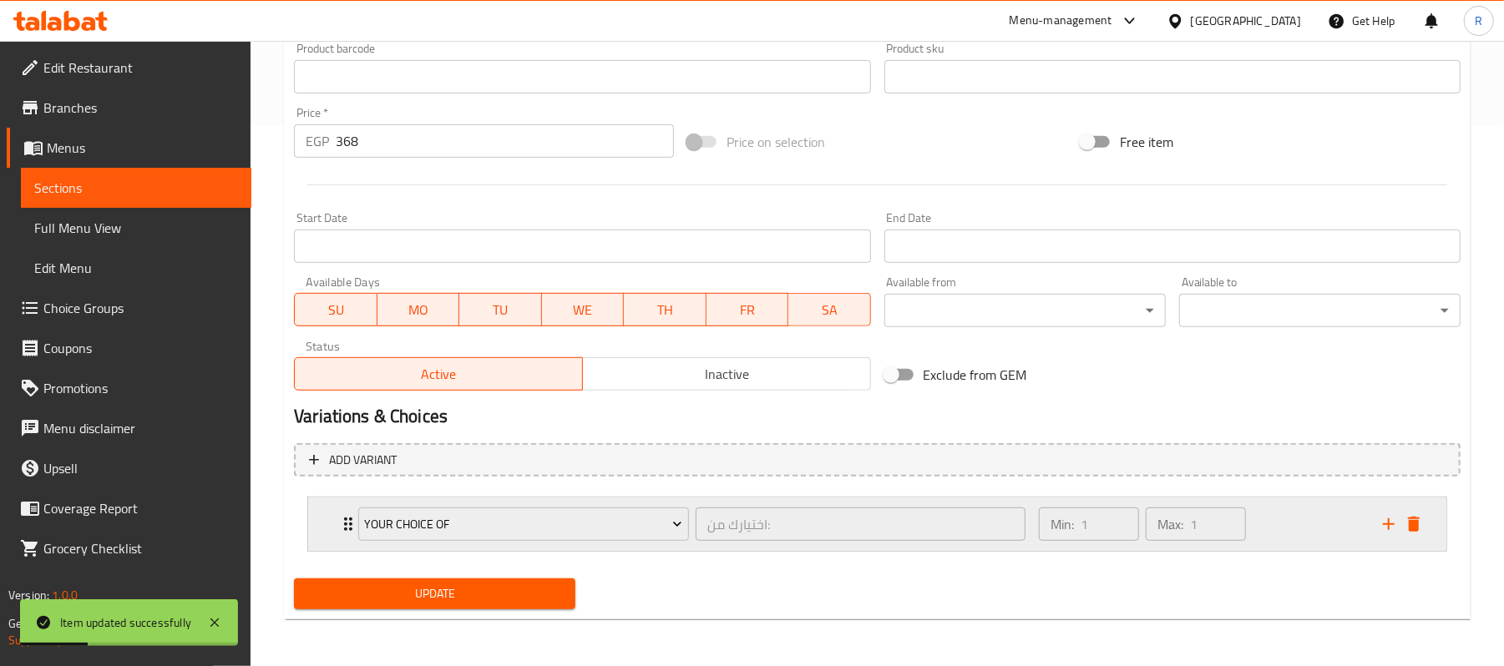
click at [344, 526] on icon "Expand" at bounding box center [348, 524] width 20 height 20
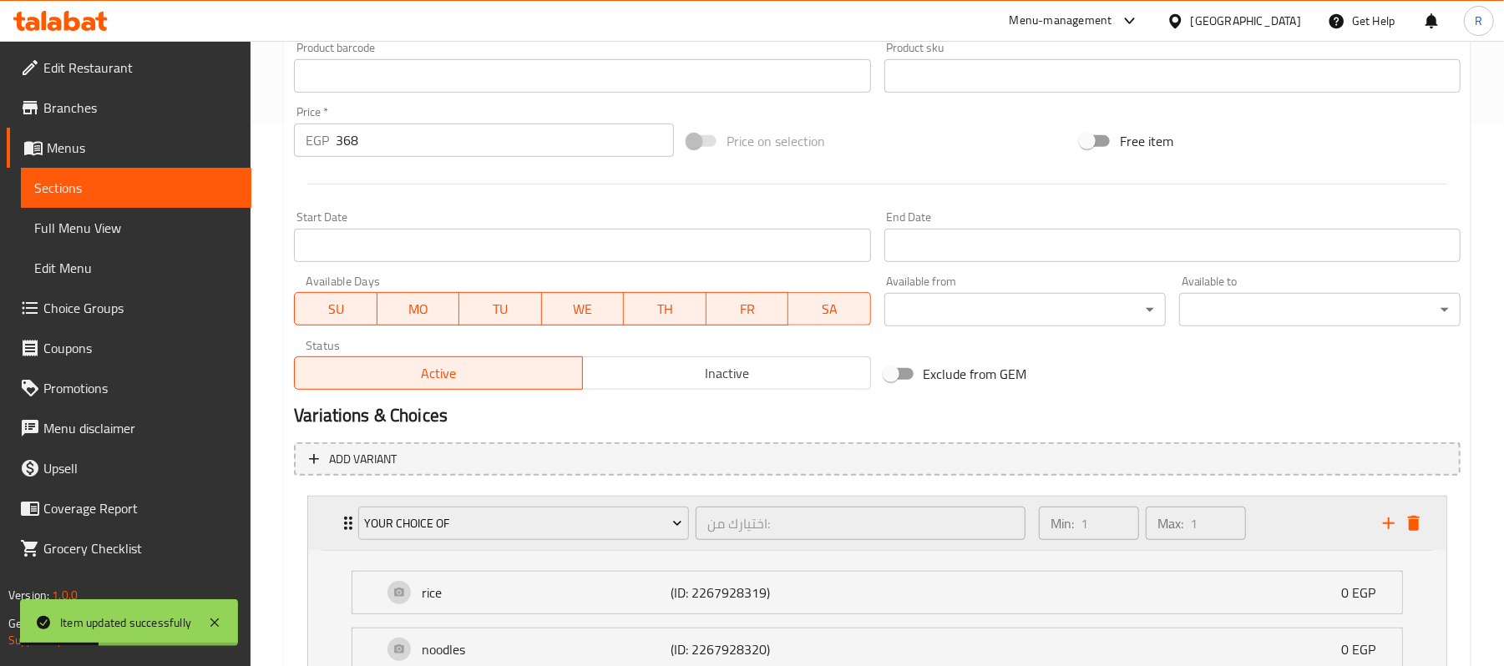
click at [344, 526] on icon "Expand" at bounding box center [348, 523] width 20 height 20
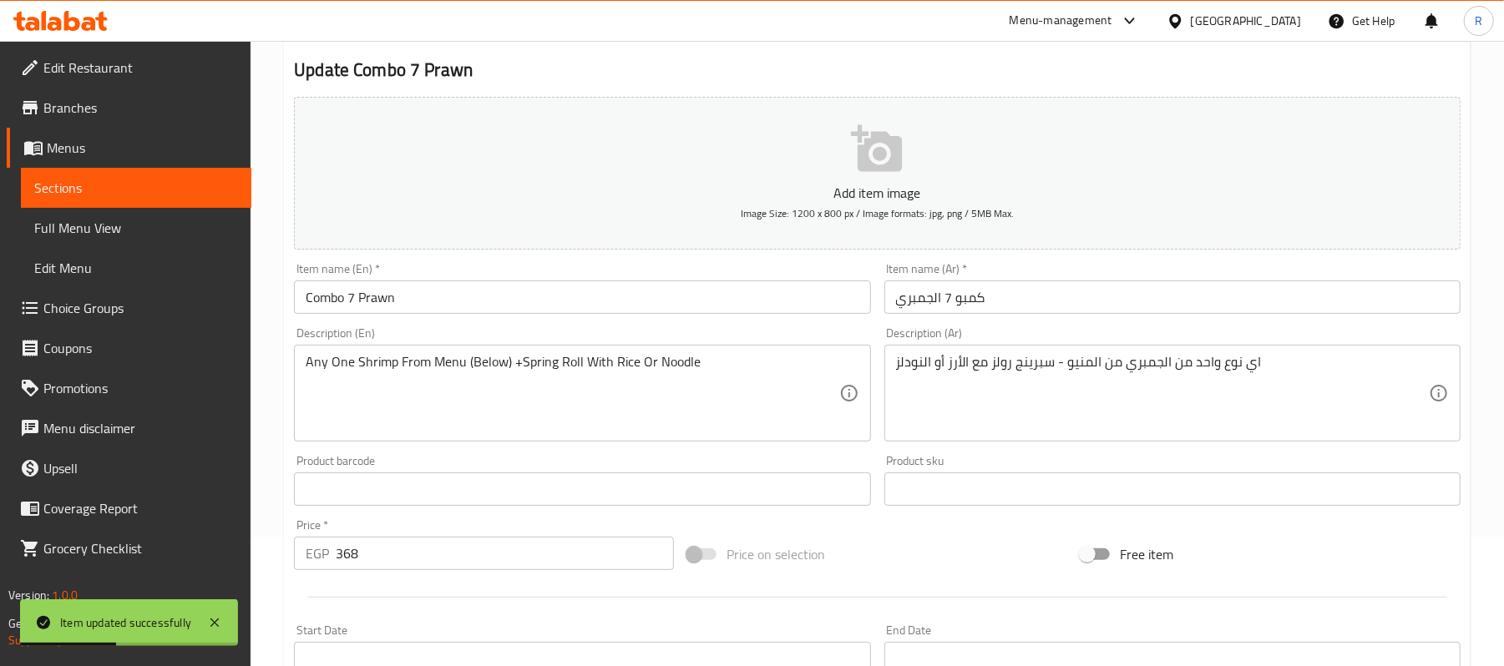
scroll to position [0, 0]
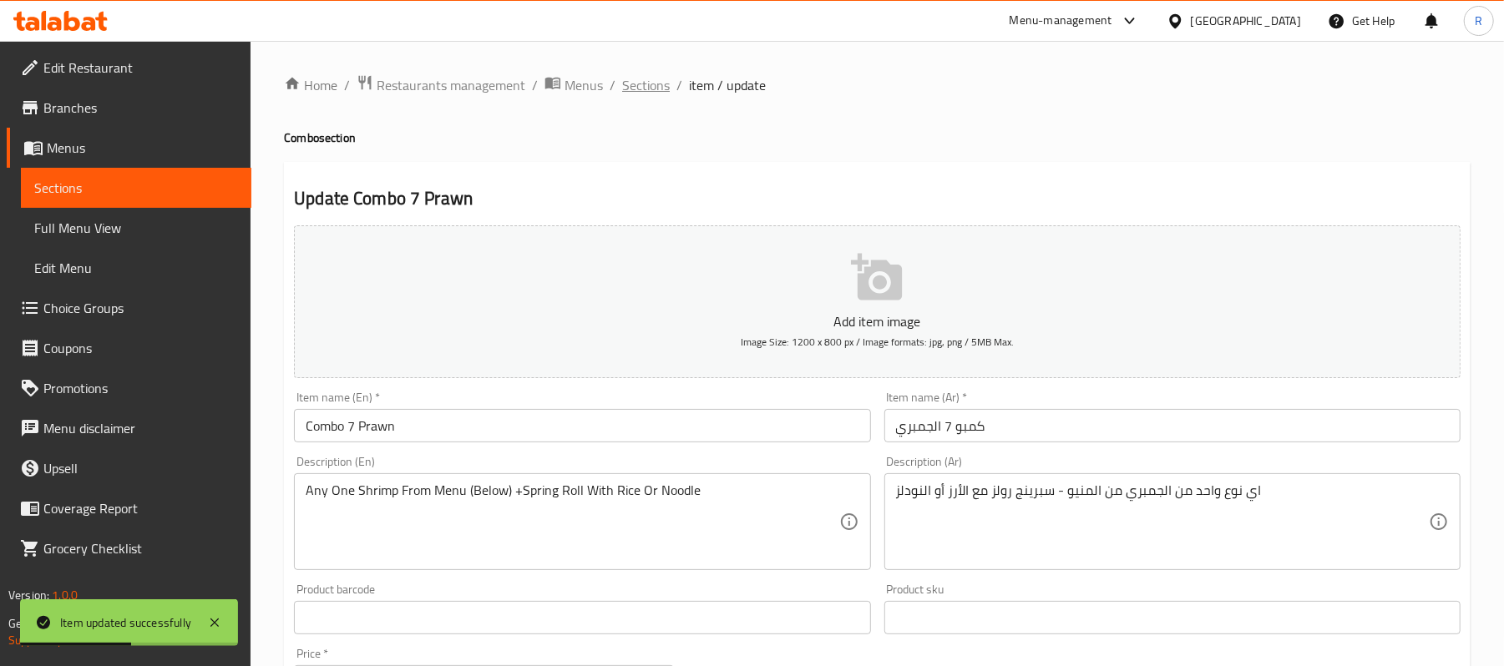
click at [652, 91] on span "Sections" at bounding box center [646, 85] width 48 height 20
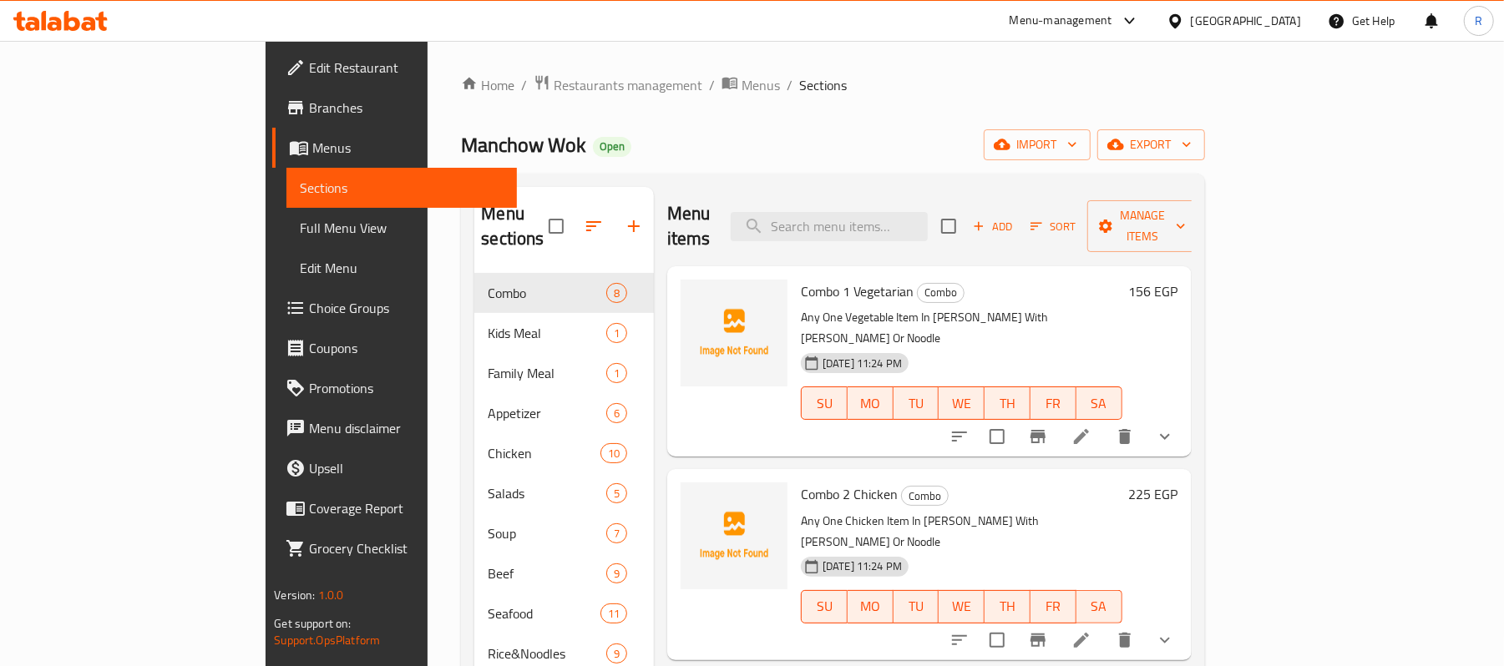
click at [798, 61] on div "Home / Restaurants management / Menus / Sections Manchow Wok Open import export…" at bounding box center [832, 470] width 810 height 859
click at [756, 85] on ol "Home / Restaurants management / Menus / Sections" at bounding box center [832, 85] width 743 height 22
click at [584, 220] on icon "button" at bounding box center [594, 226] width 20 height 20
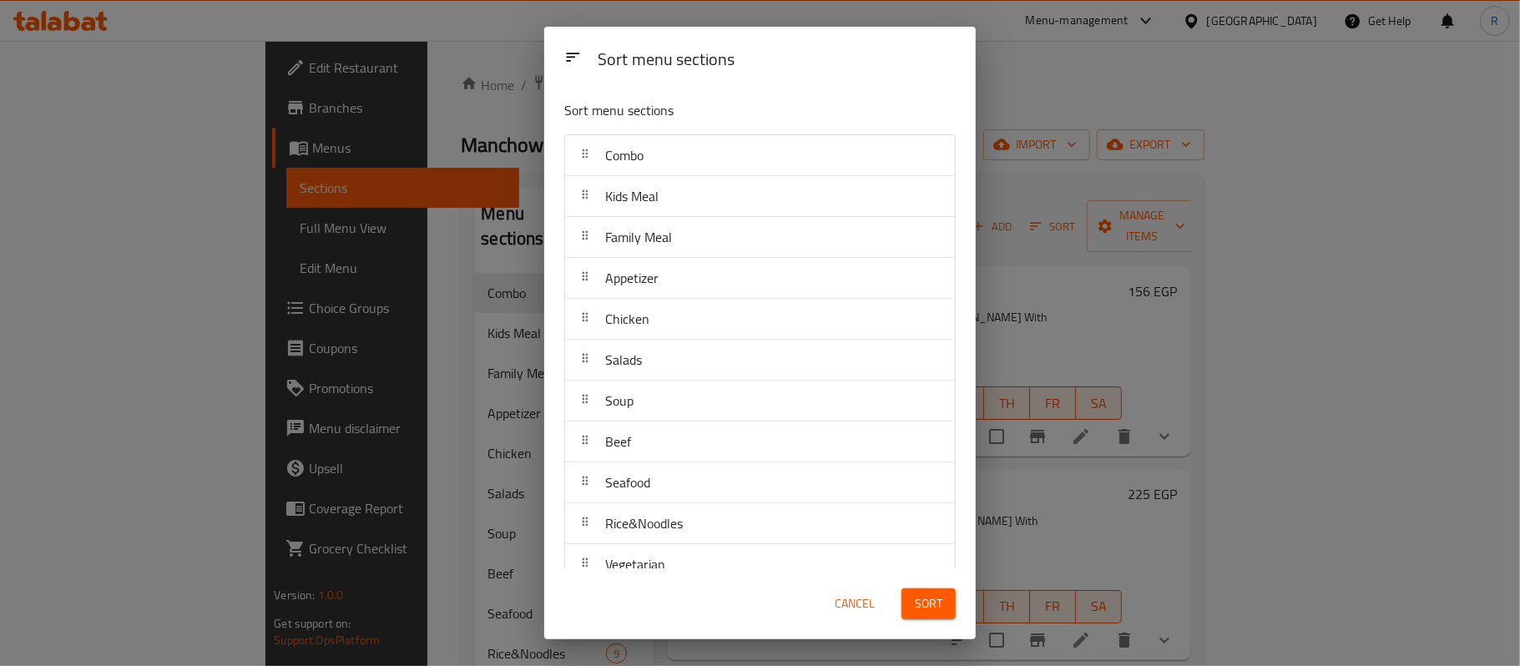
click at [865, 608] on span "Cancel" at bounding box center [855, 604] width 40 height 21
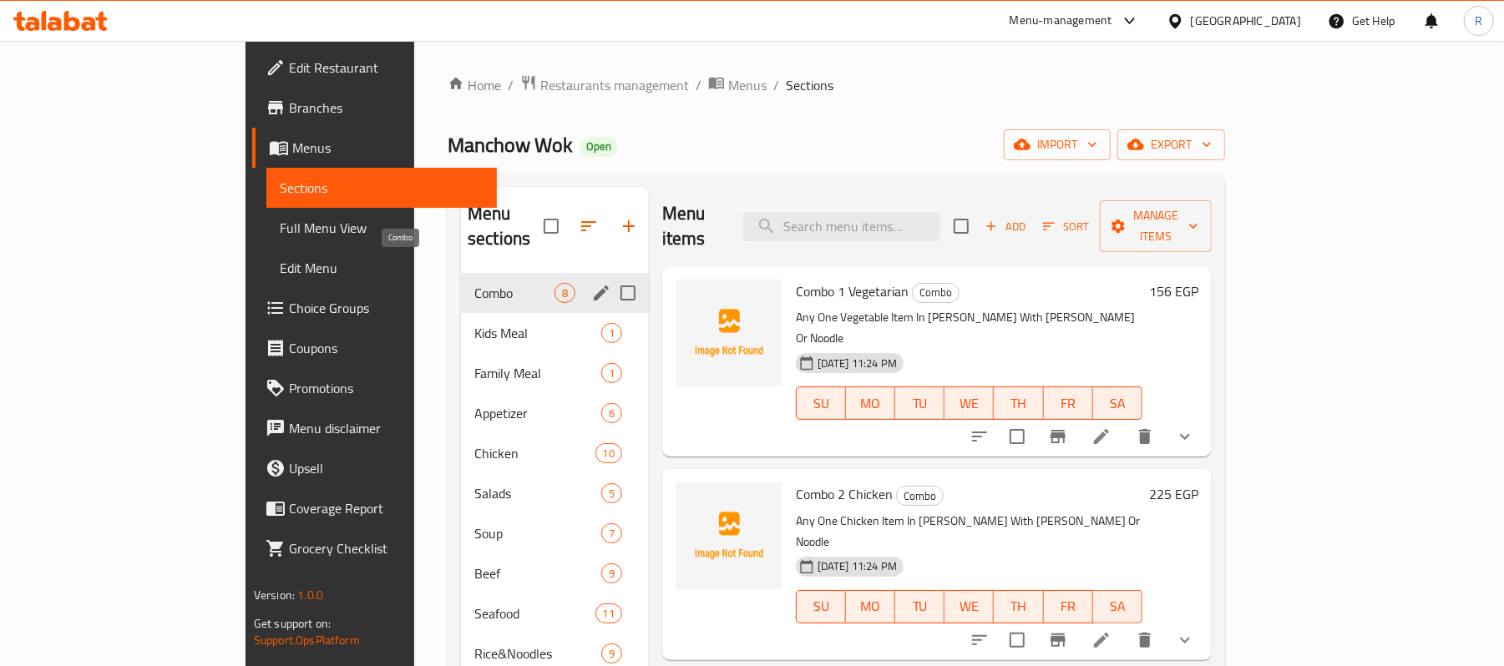
click at [474, 283] on span "Combo" at bounding box center [514, 293] width 80 height 20
click at [591, 283] on icon "edit" at bounding box center [601, 293] width 20 height 20
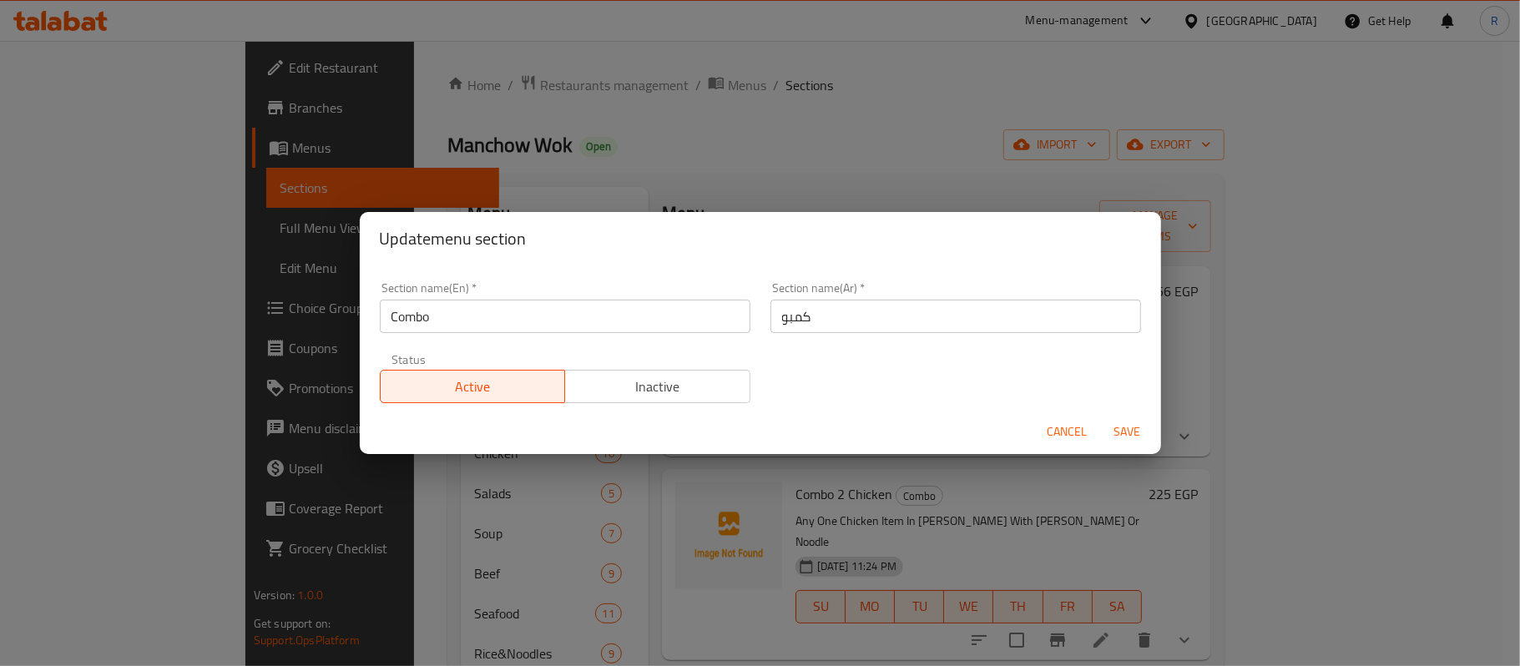
click at [655, 386] on span "Inactive" at bounding box center [658, 387] width 172 height 24
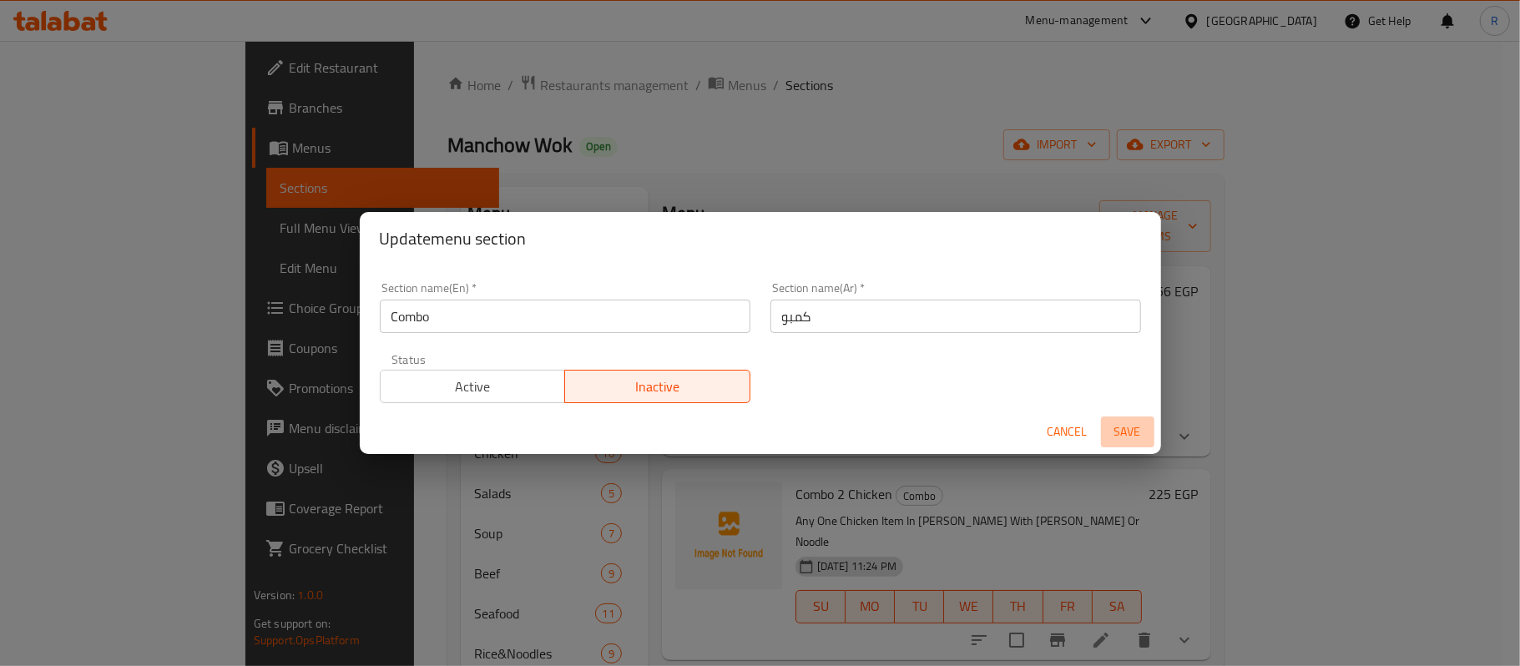
click at [1122, 436] on span "Save" at bounding box center [1128, 432] width 40 height 21
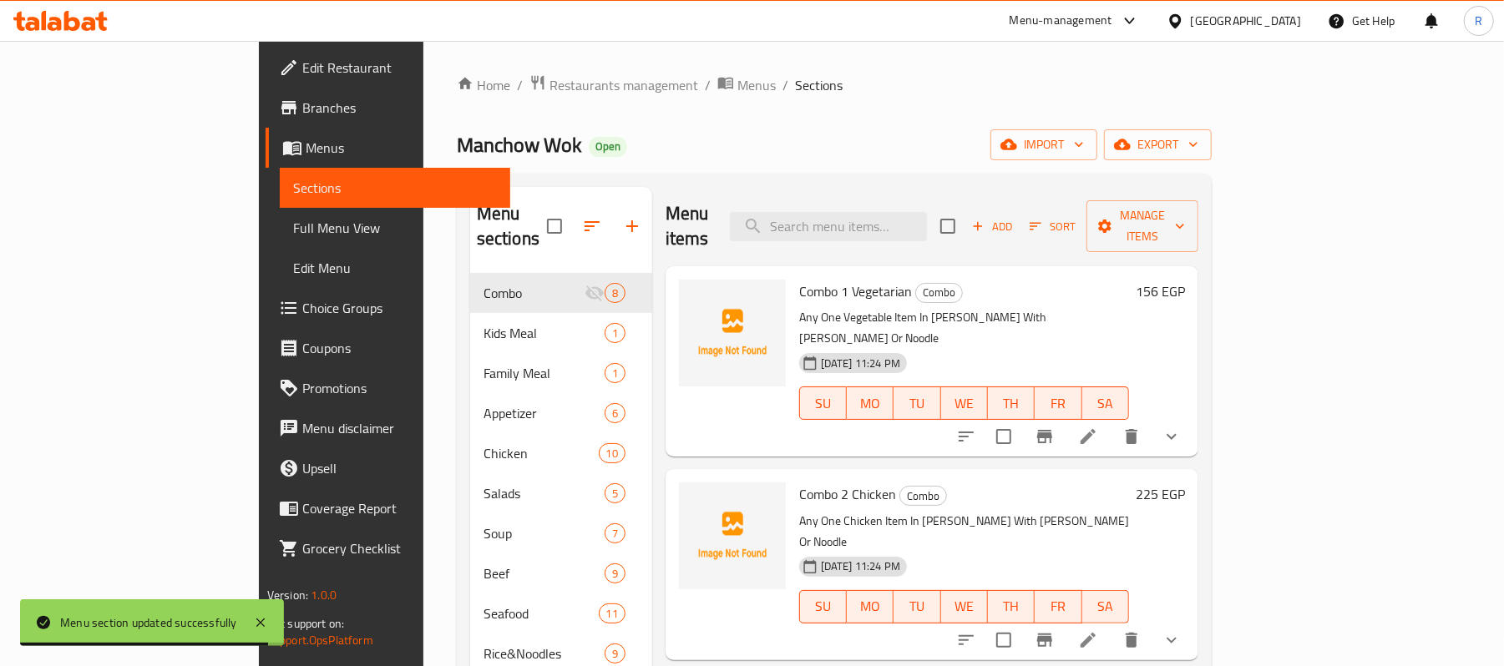
click at [293, 232] on span "Full Menu View" at bounding box center [395, 228] width 204 height 20
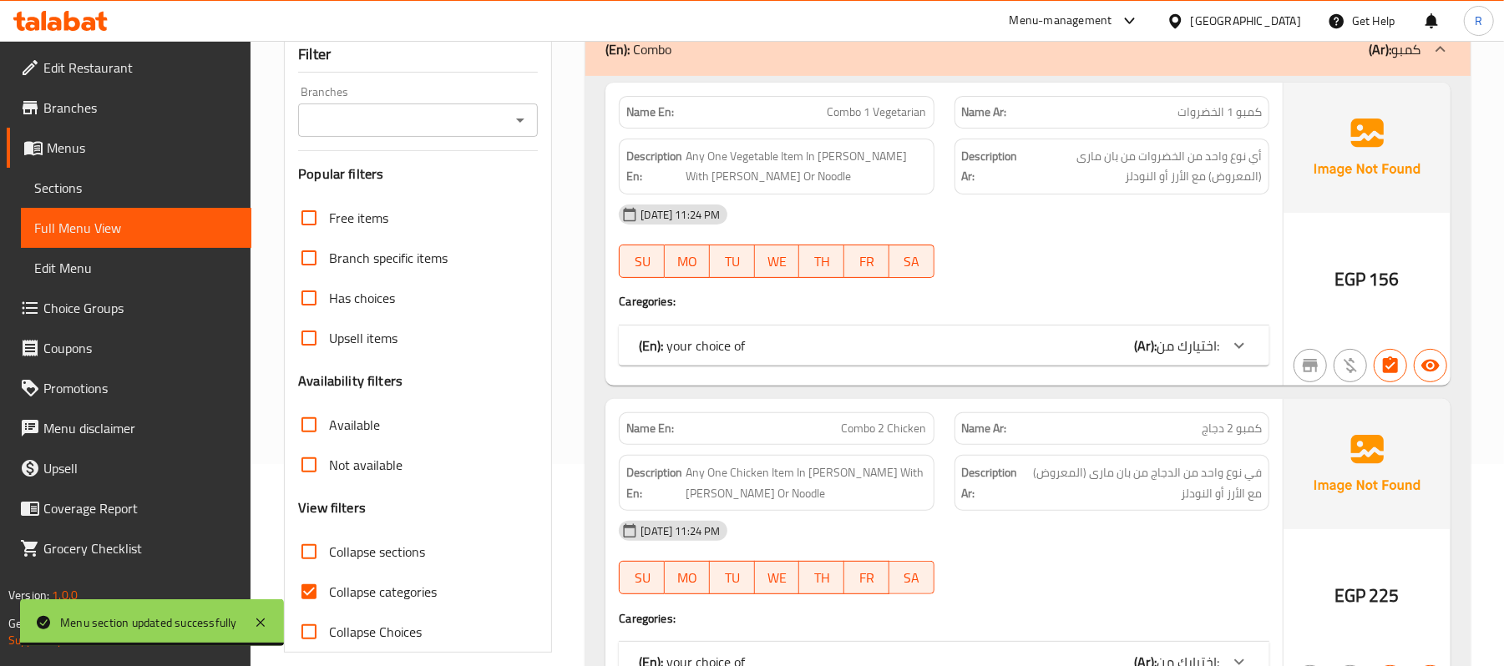
scroll to position [445, 0]
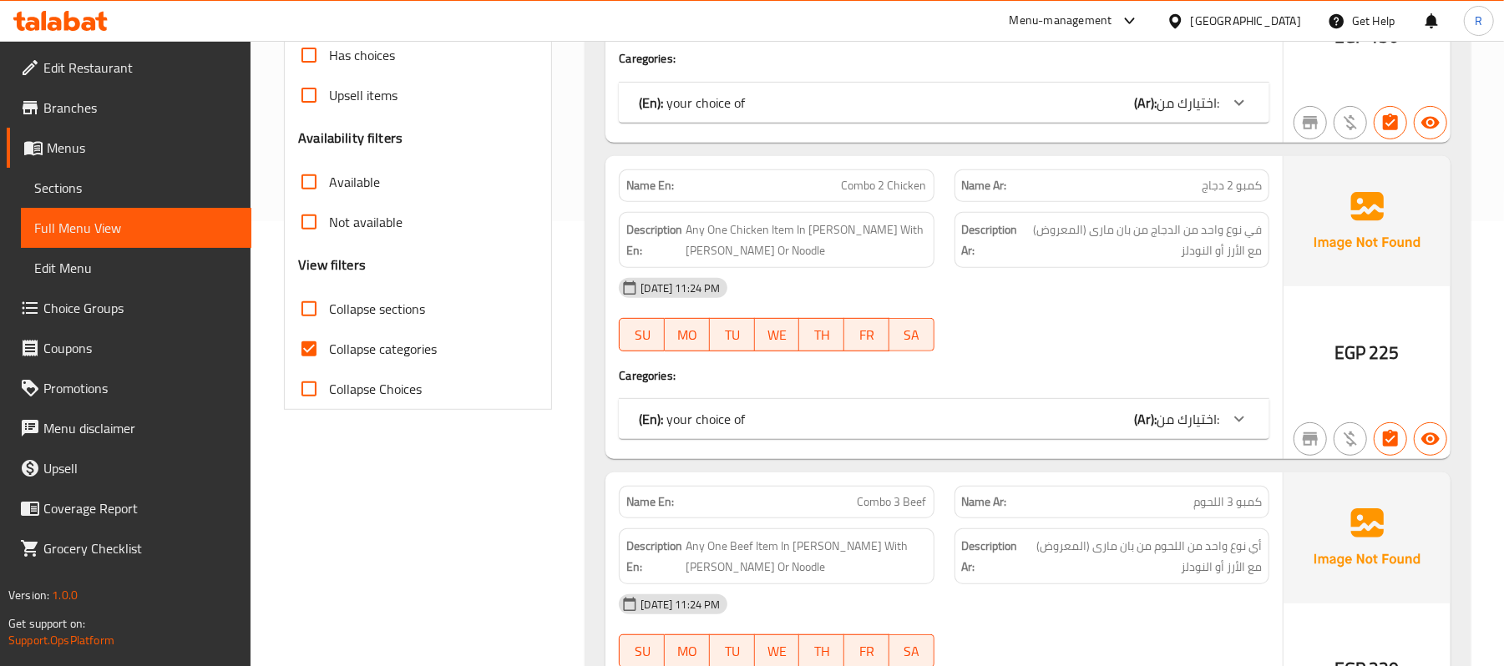
click at [309, 355] on input "Collapse categories" at bounding box center [309, 349] width 40 height 40
checkbox input "false"
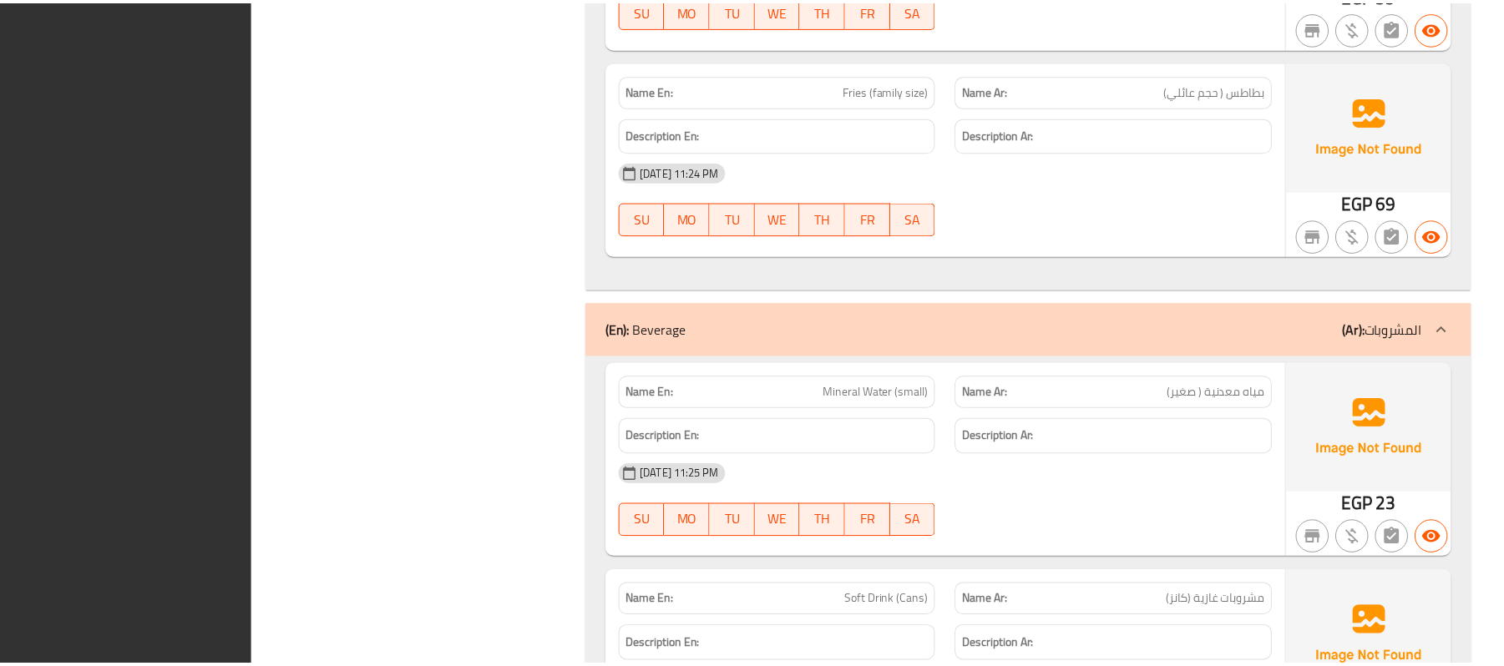
scroll to position [23638, 0]
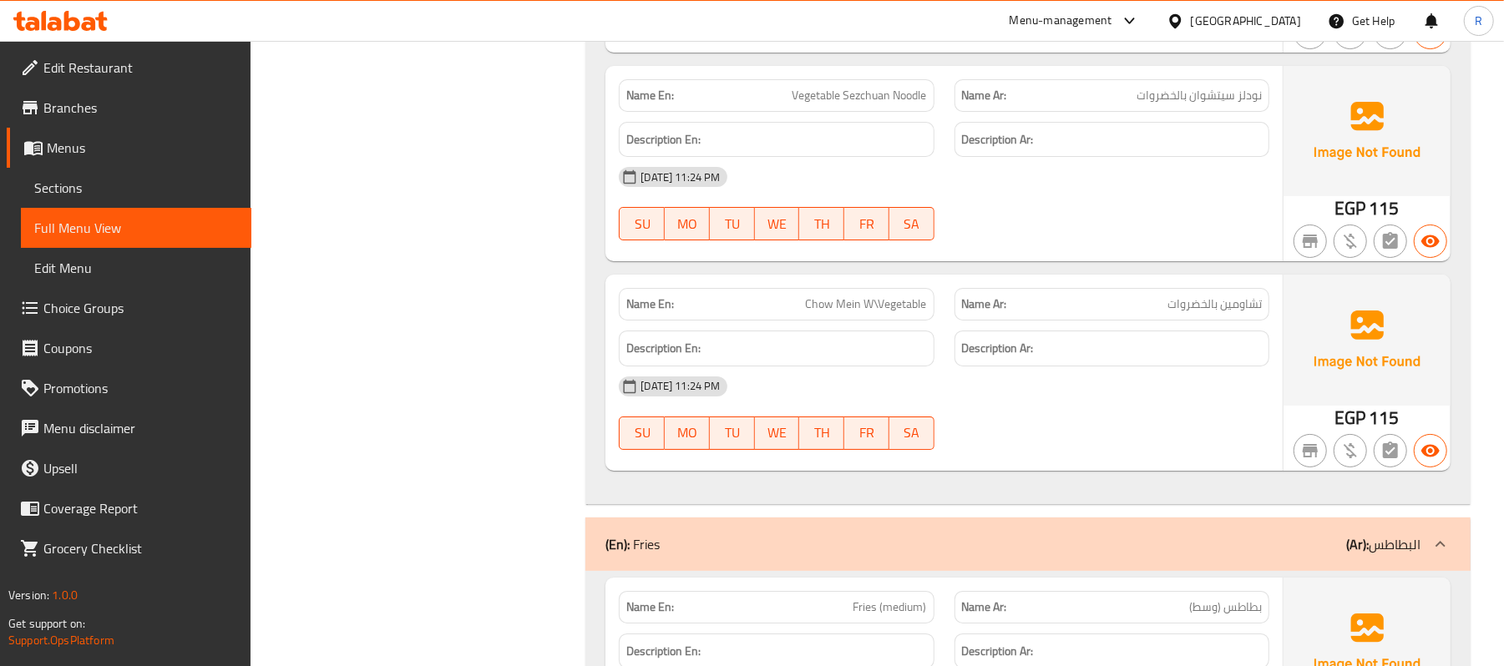
scroll to position [22414, 0]
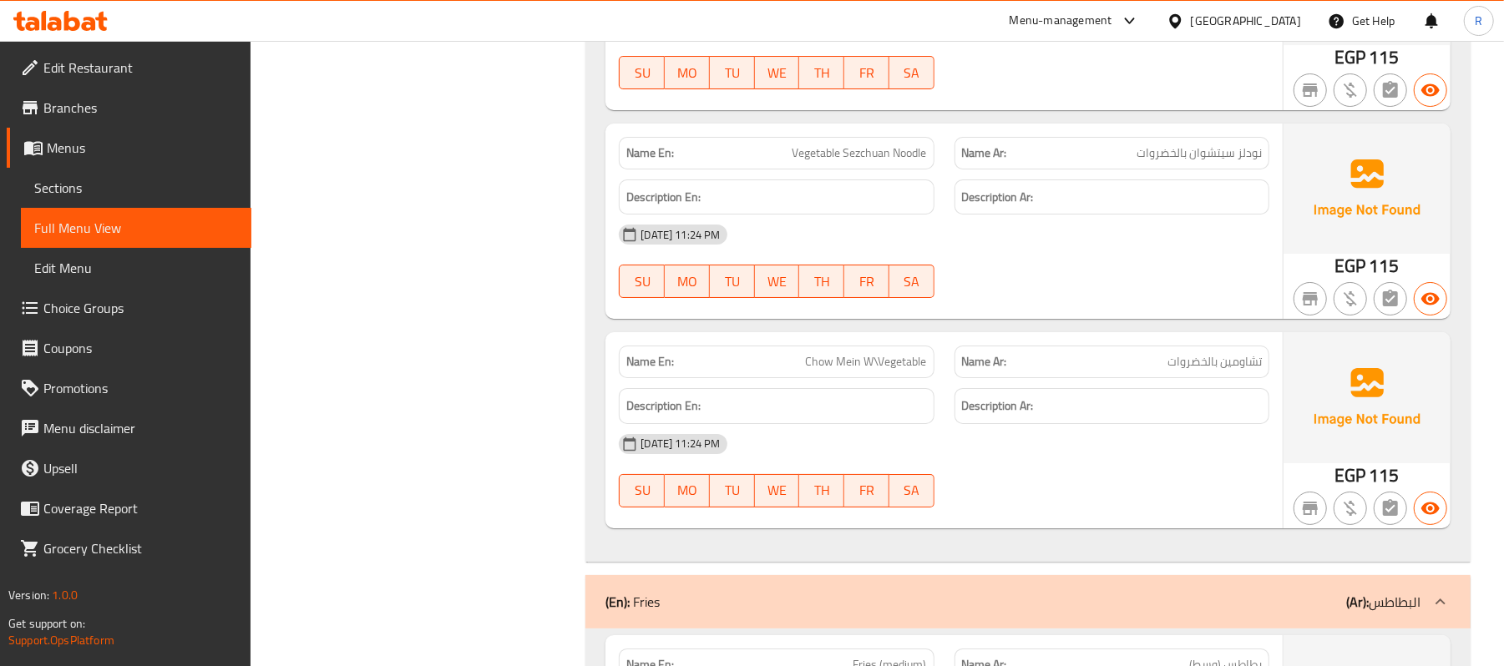
click at [131, 108] on span "Branches" at bounding box center [140, 108] width 195 height 20
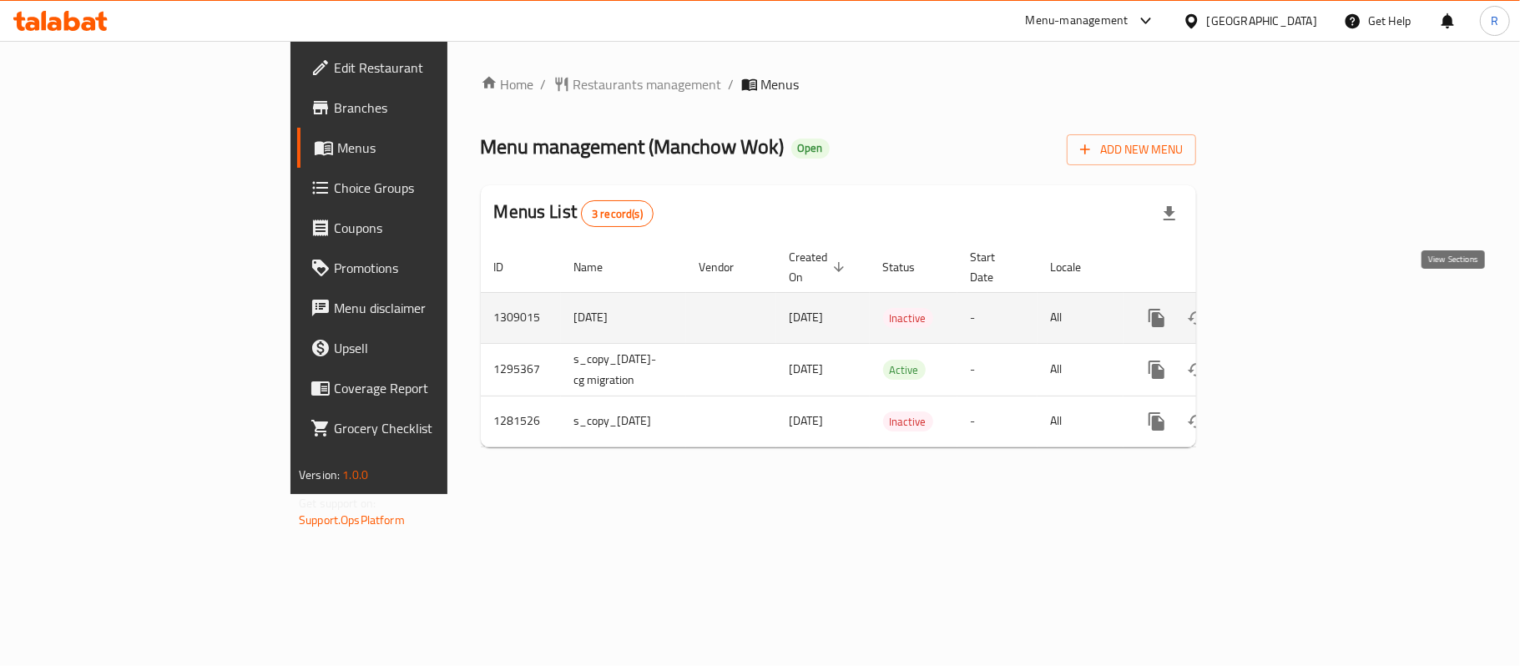
click at [1287, 308] on icon "enhanced table" at bounding box center [1277, 318] width 20 height 20
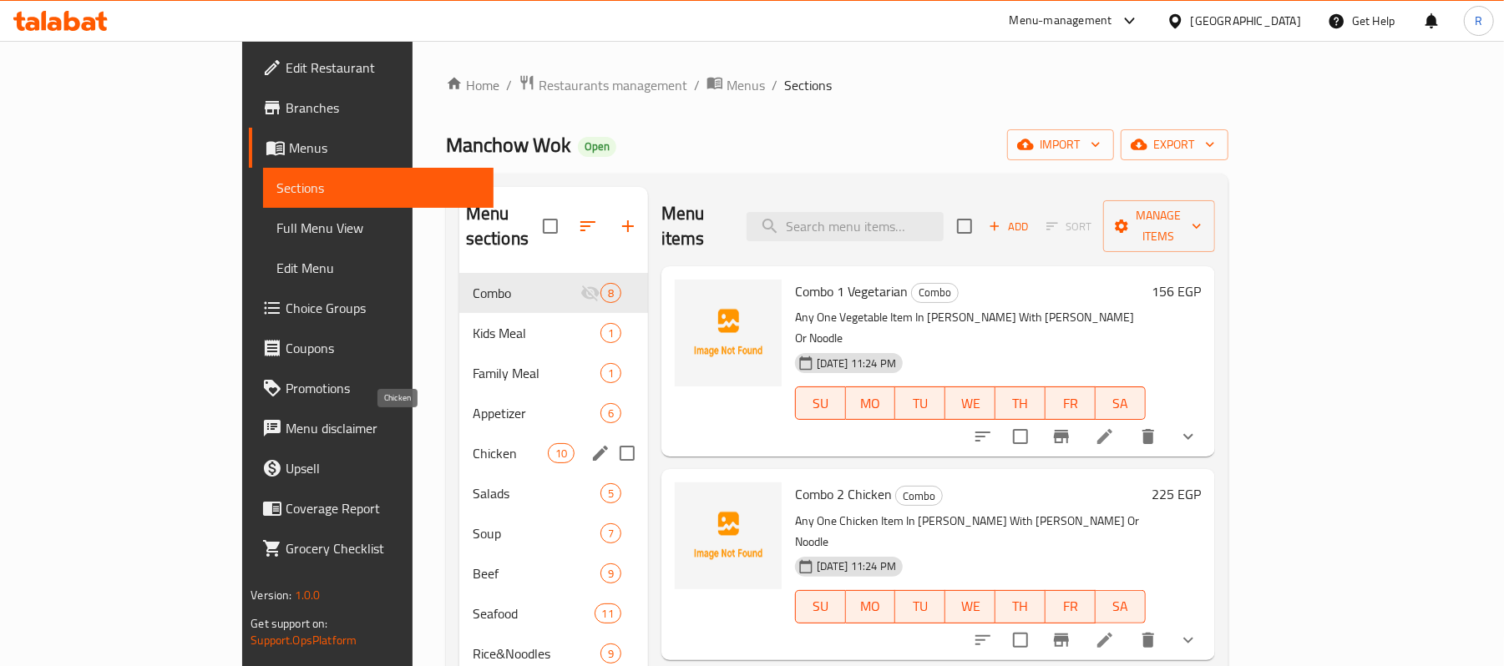
click at [473, 443] on span "Chicken" at bounding box center [510, 453] width 75 height 20
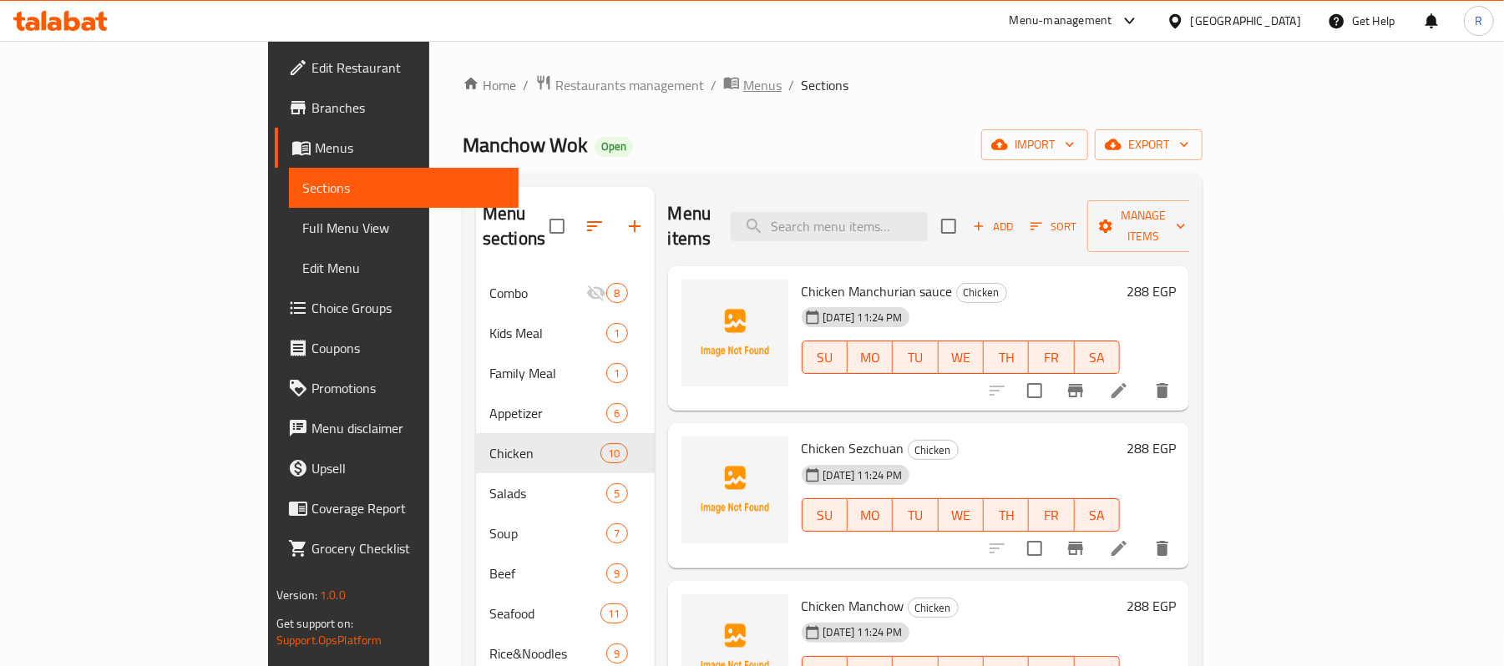
click at [743, 81] on span "Menus" at bounding box center [762, 85] width 38 height 20
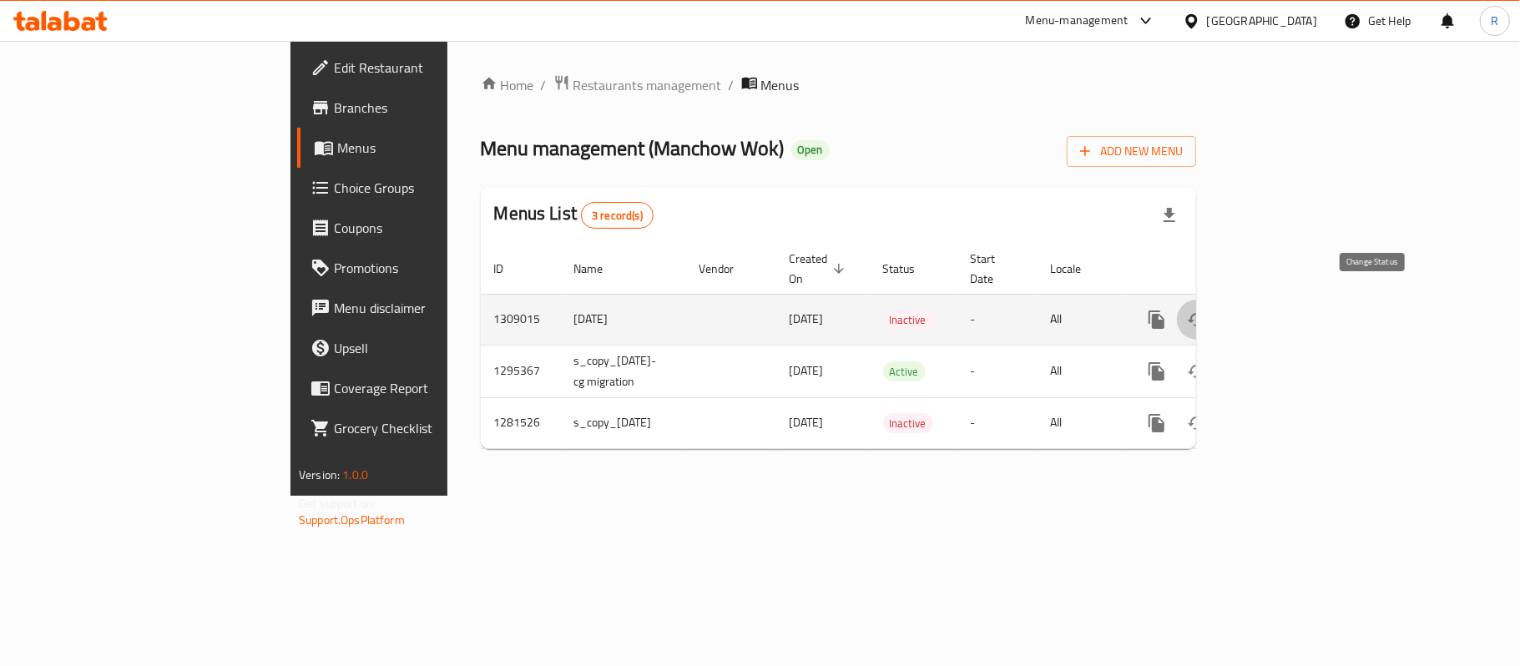
click at [1207, 310] on icon "enhanced table" at bounding box center [1197, 320] width 20 height 20
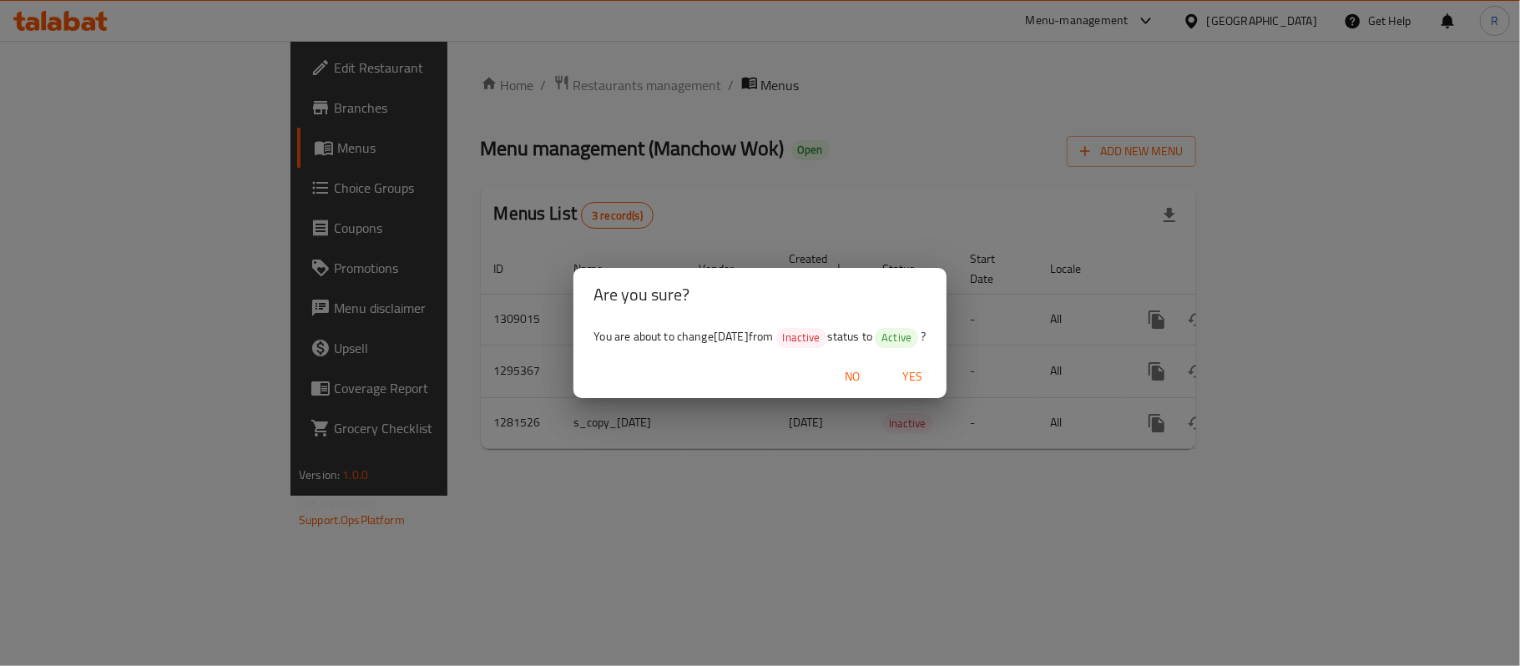
click at [925, 372] on span "Yes" at bounding box center [913, 377] width 40 height 21
